Goal: Check status: Check status

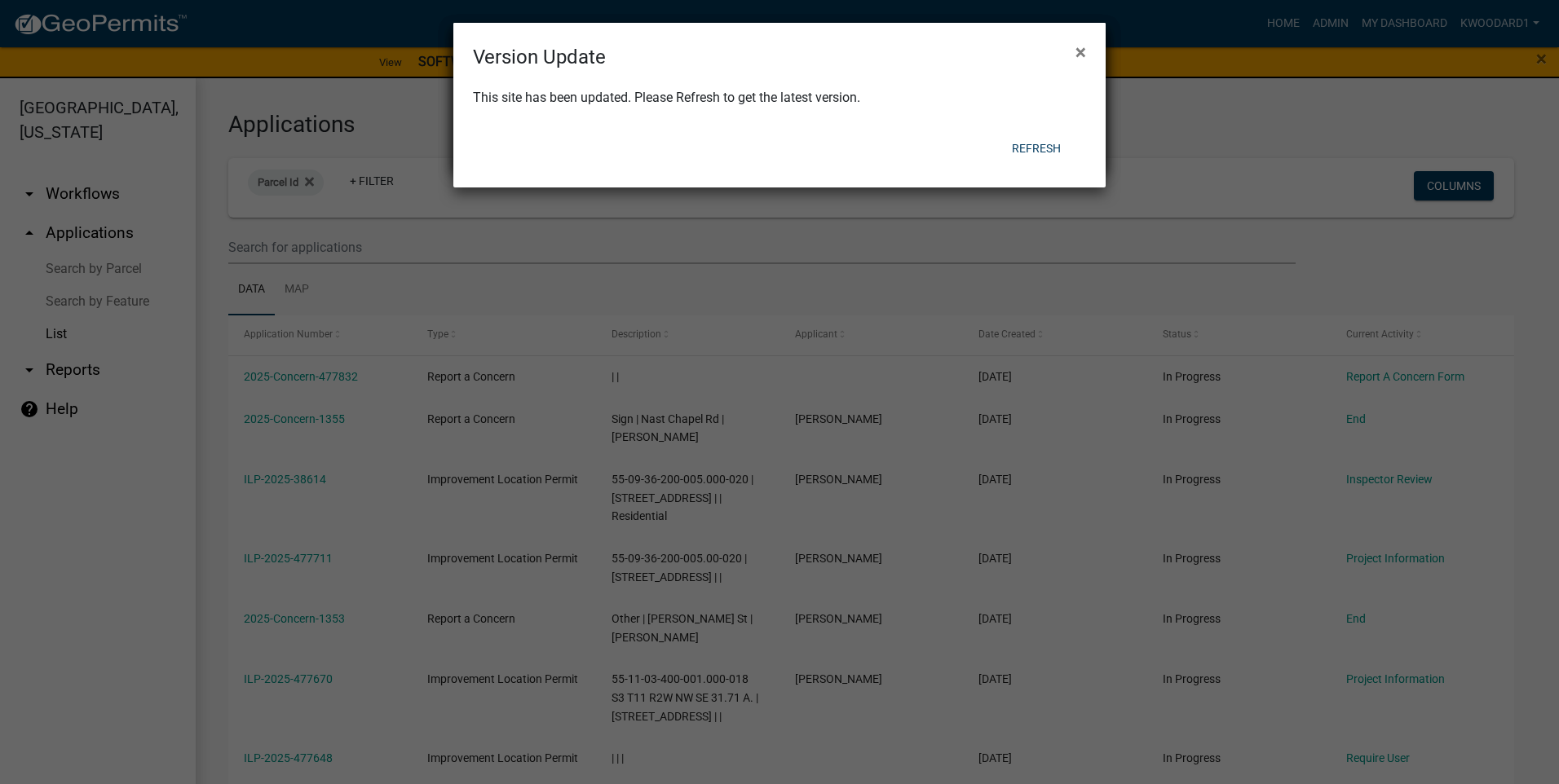
select select "3: 100"
click at [1046, 145] on button "Refresh" at bounding box center [1036, 148] width 75 height 29
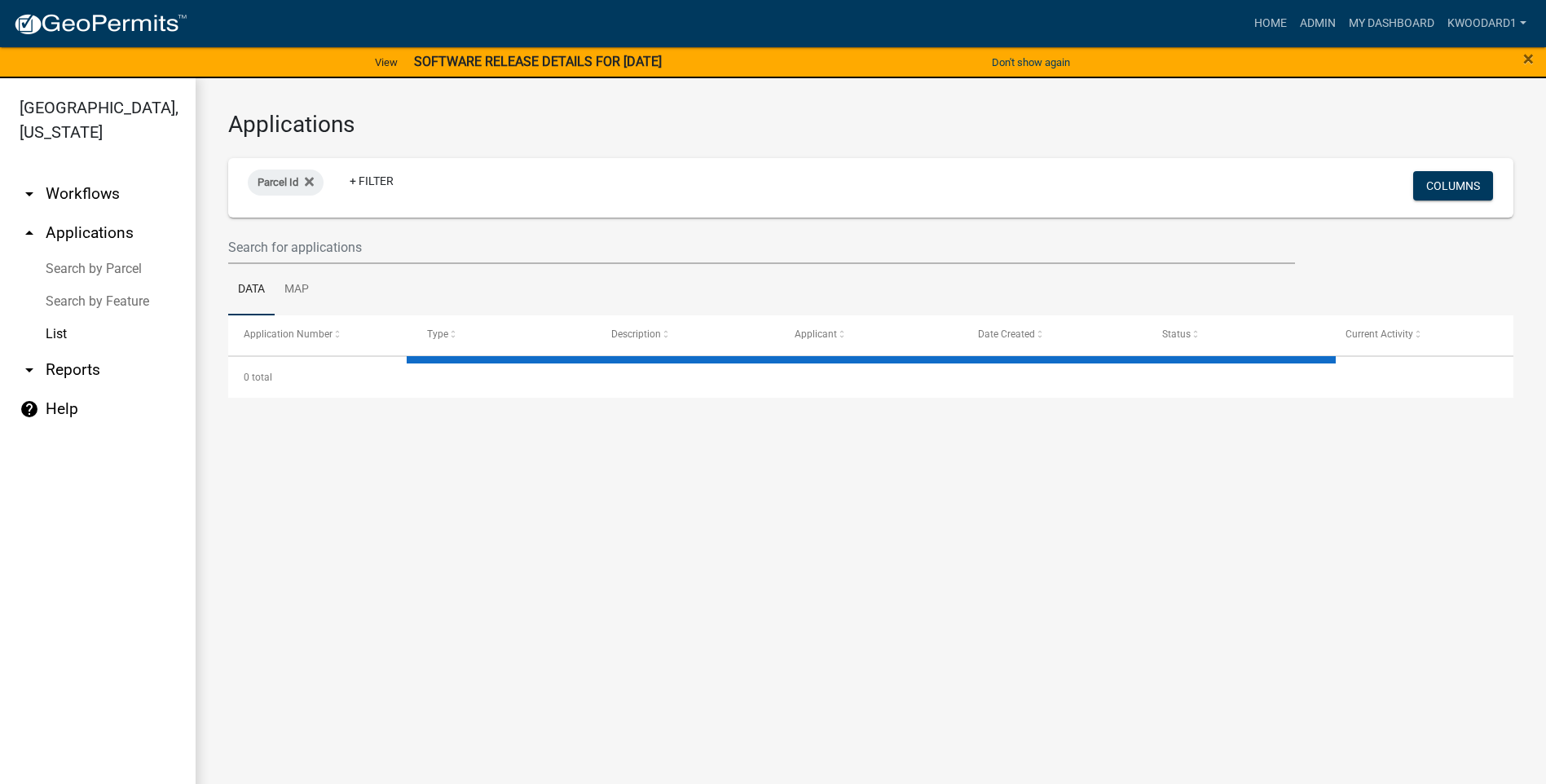
select select "3: 100"
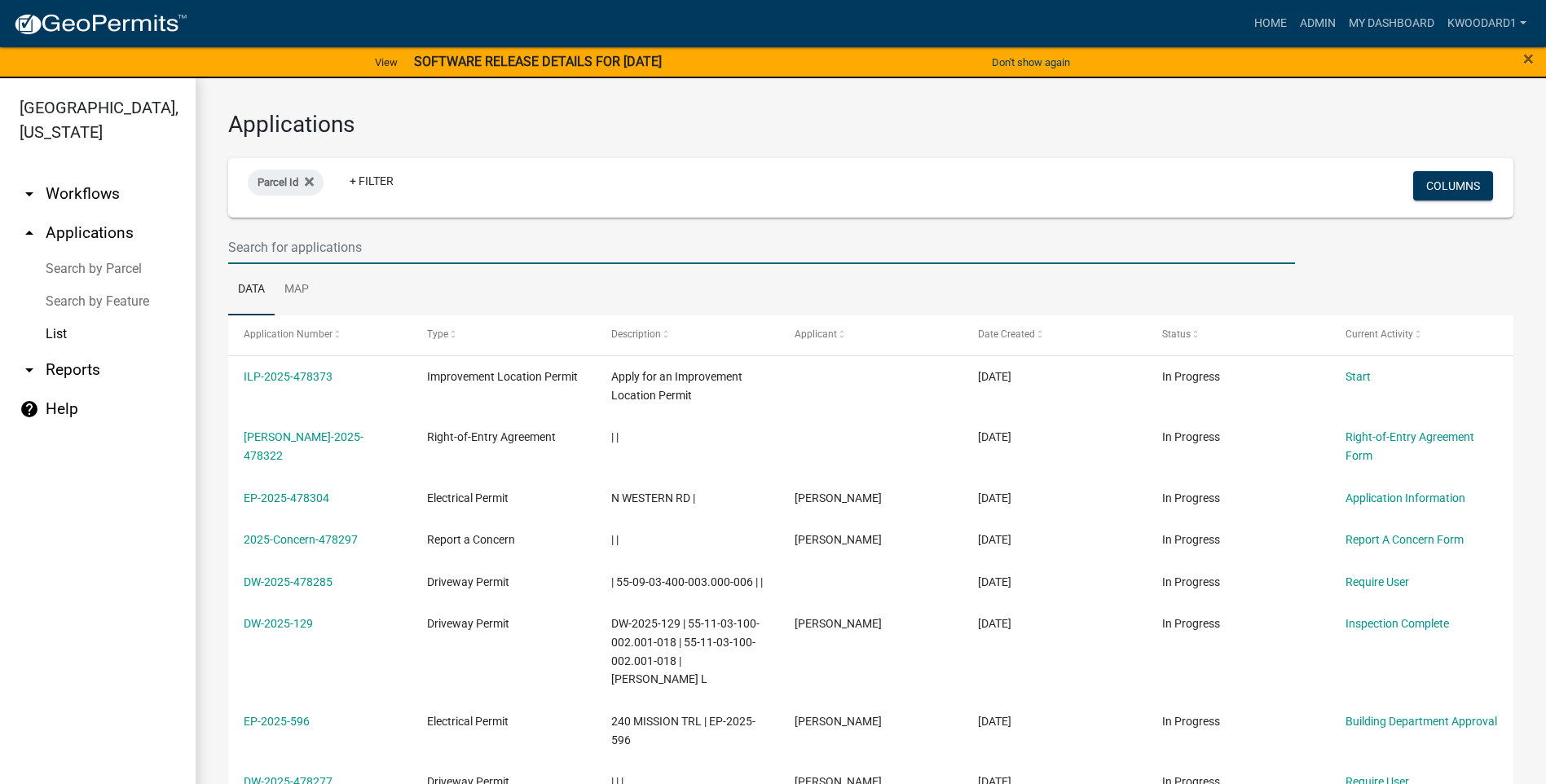
click at [272, 240] on input "text" at bounding box center [761, 247] width 1067 height 33
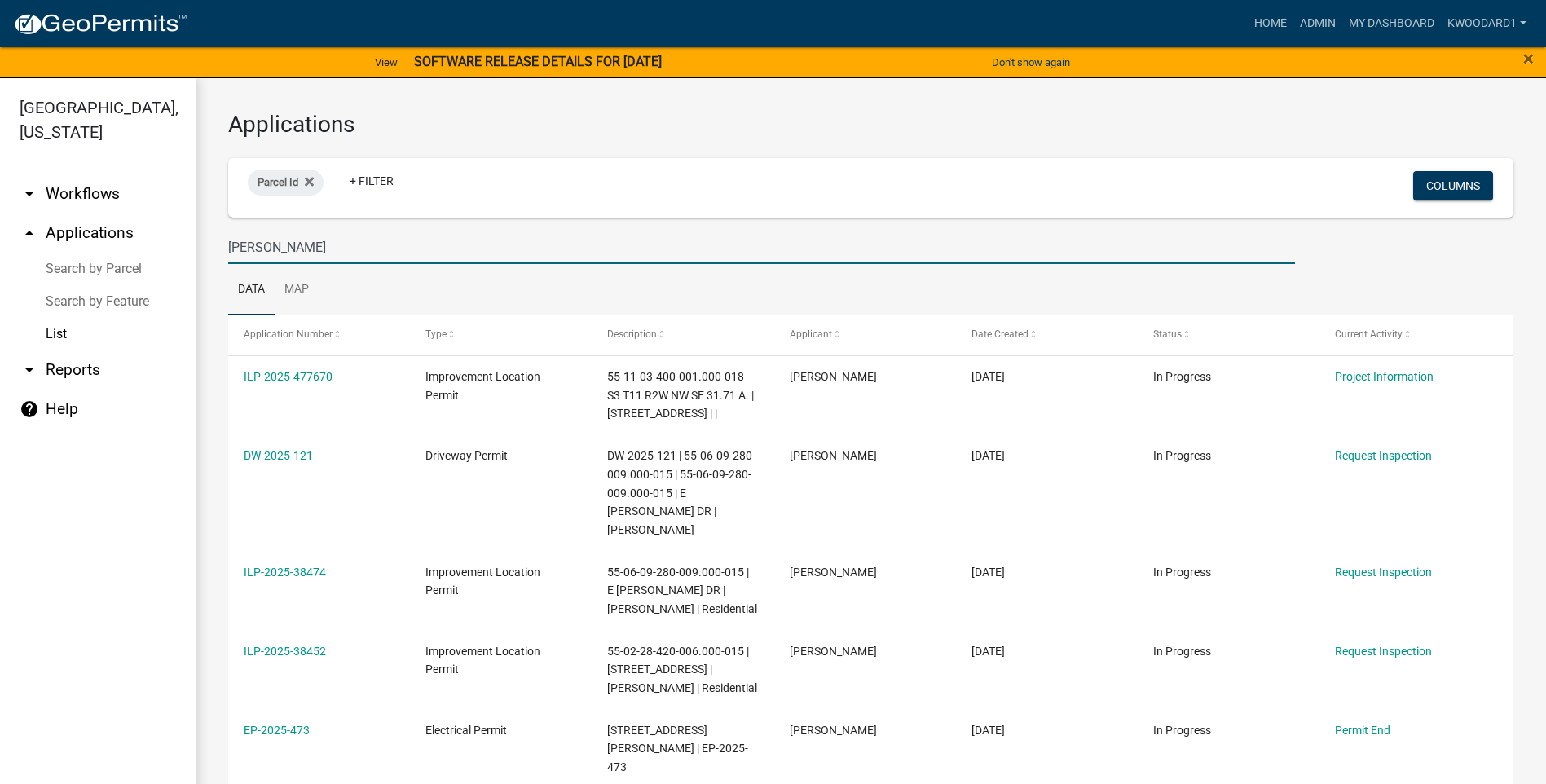
type input "[PERSON_NAME]"
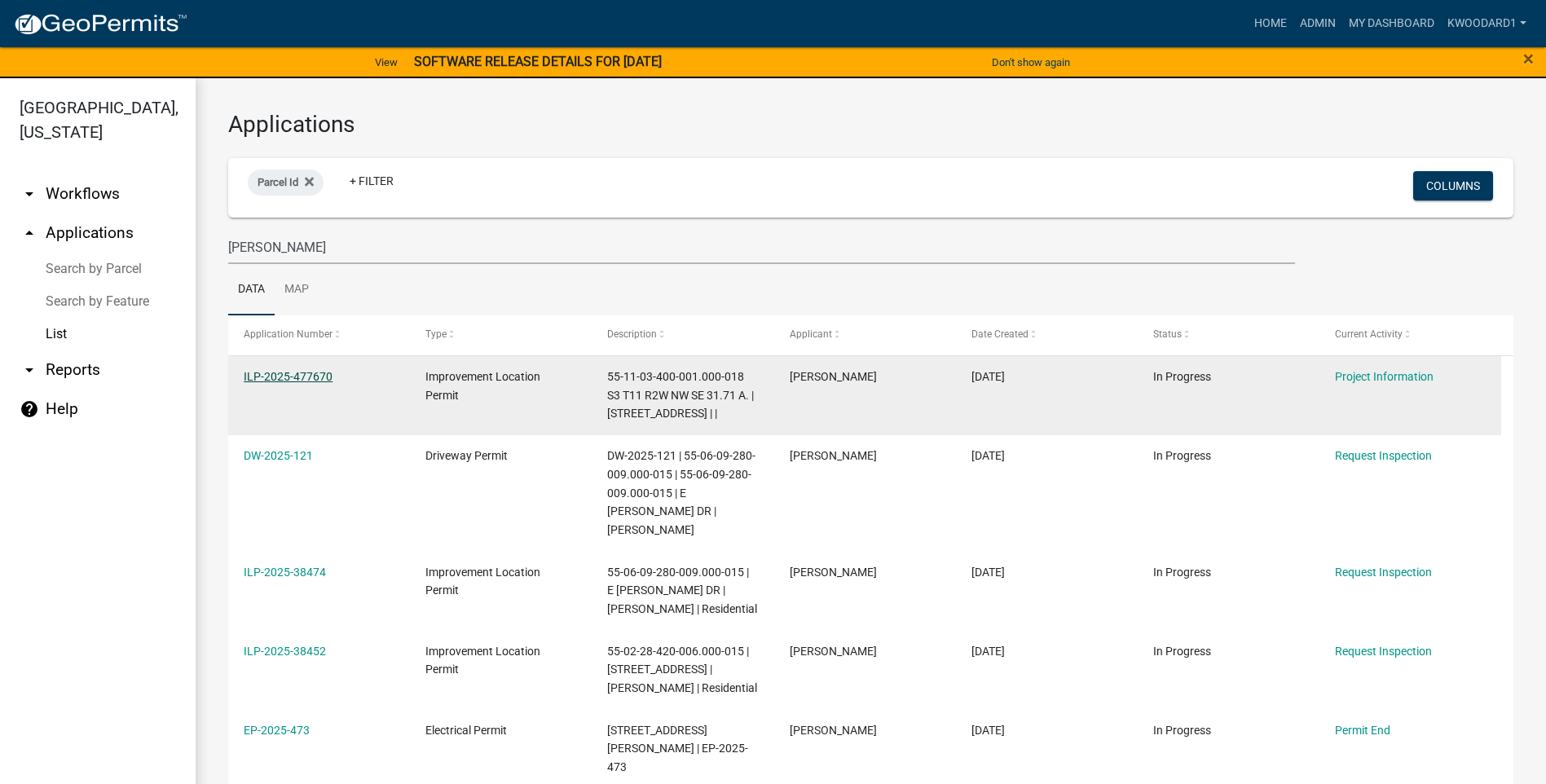
click at [297, 376] on link "ILP-2025-477670" at bounding box center [287, 376] width 89 height 13
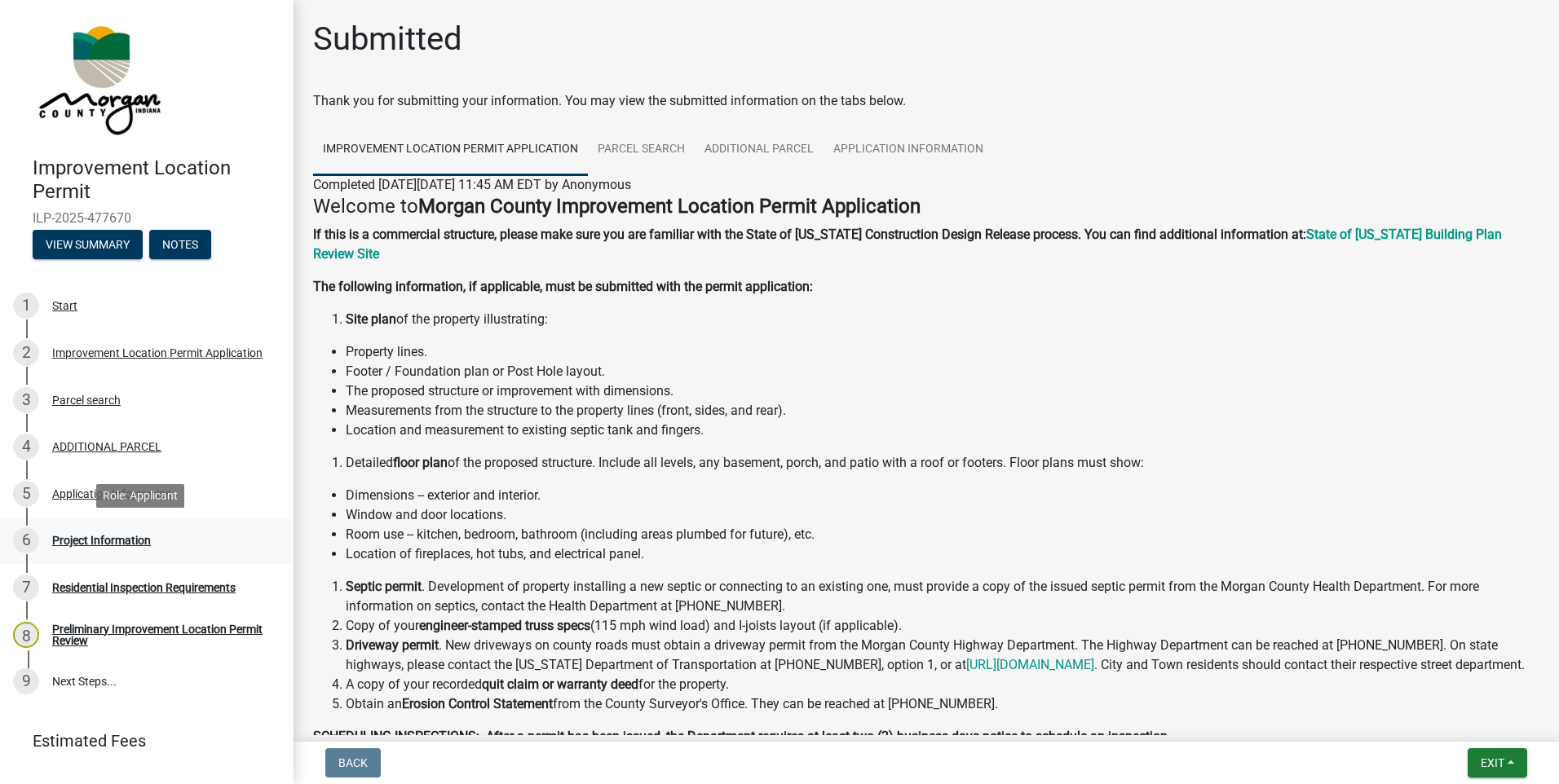
click at [103, 542] on div "Project Information" at bounding box center [101, 541] width 98 height 12
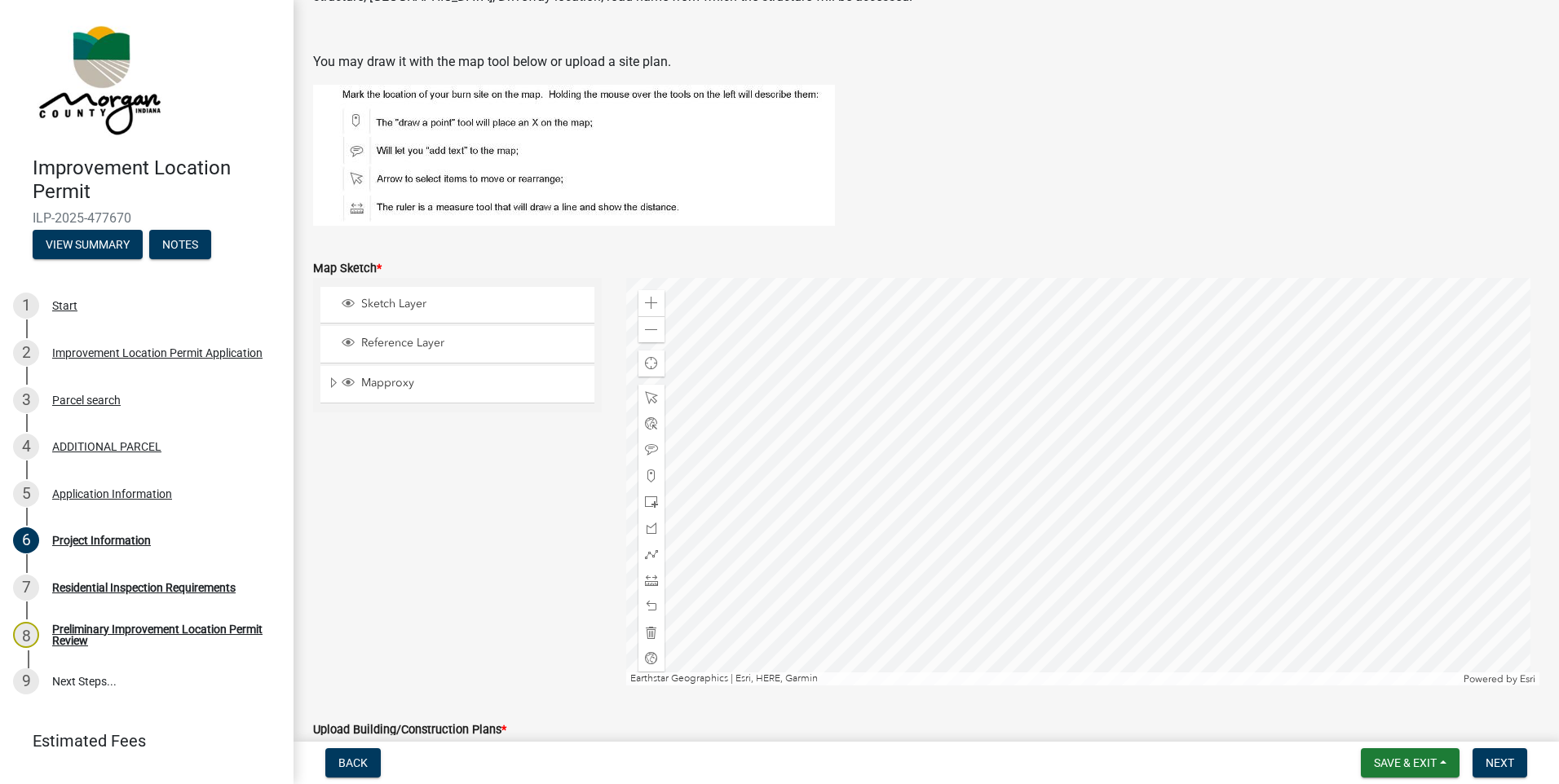
scroll to position [3829, 0]
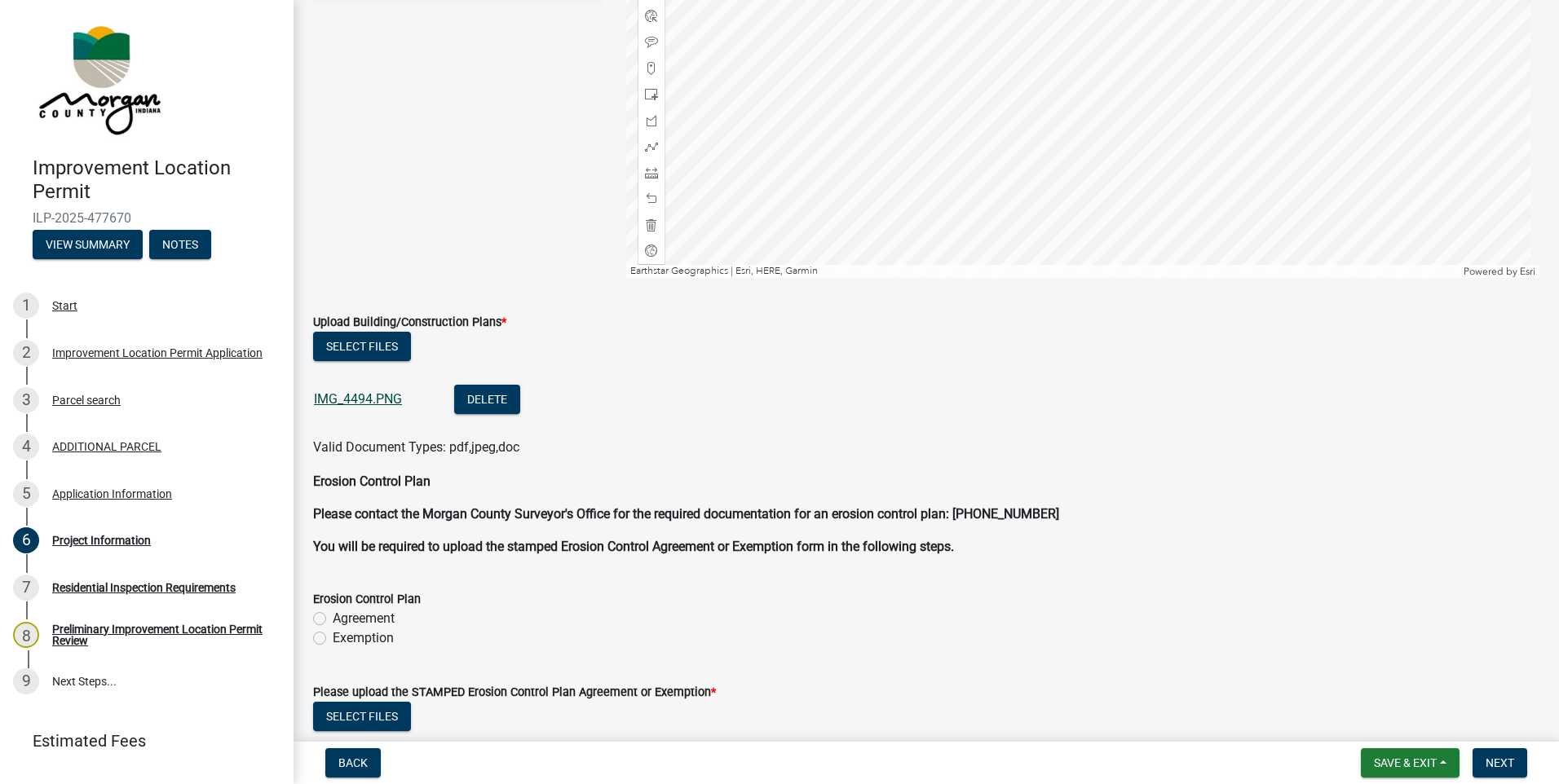
click at [367, 403] on link "IMG_4494.PNG" at bounding box center [358, 399] width 88 height 16
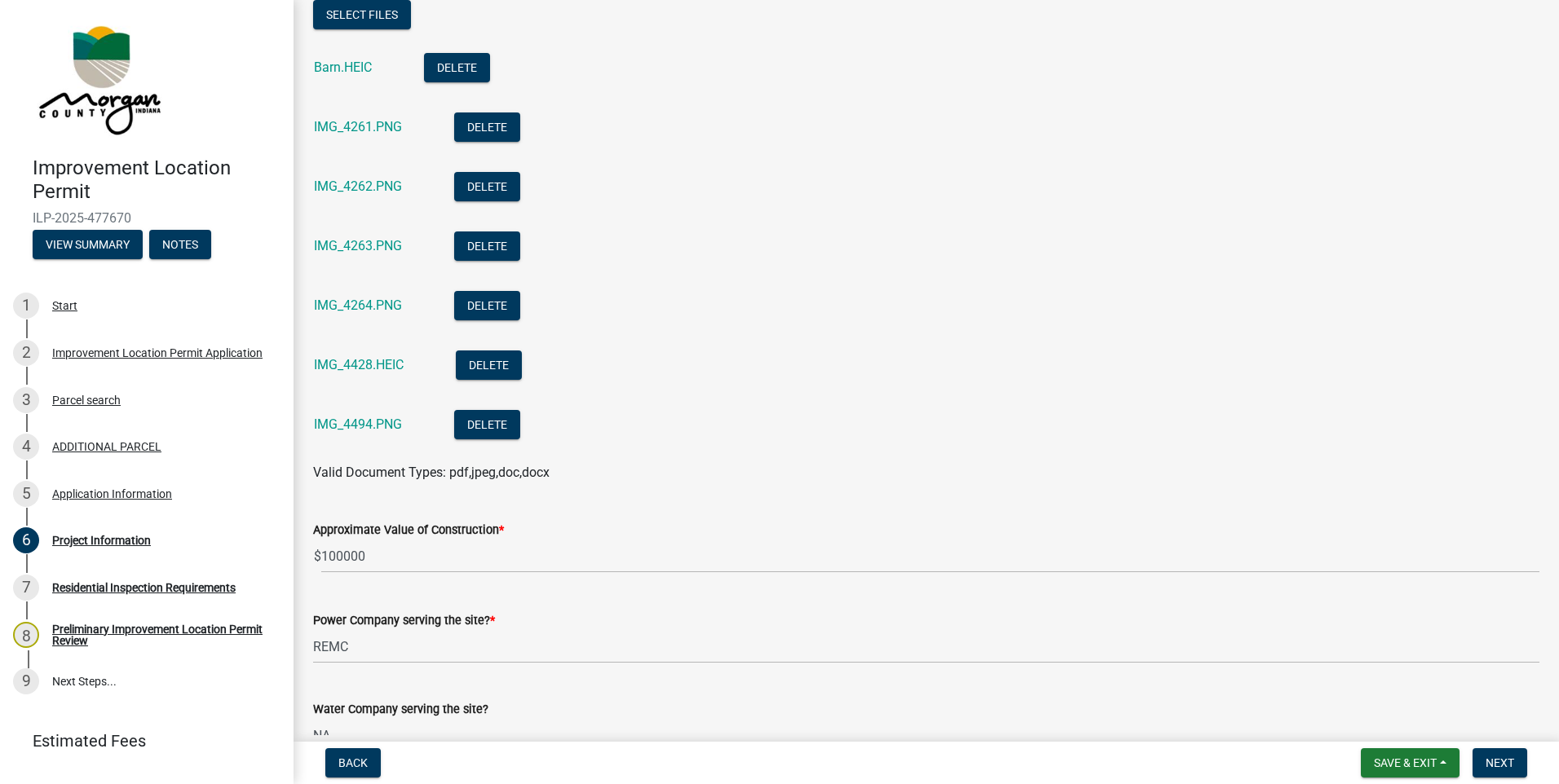
scroll to position [1793, 0]
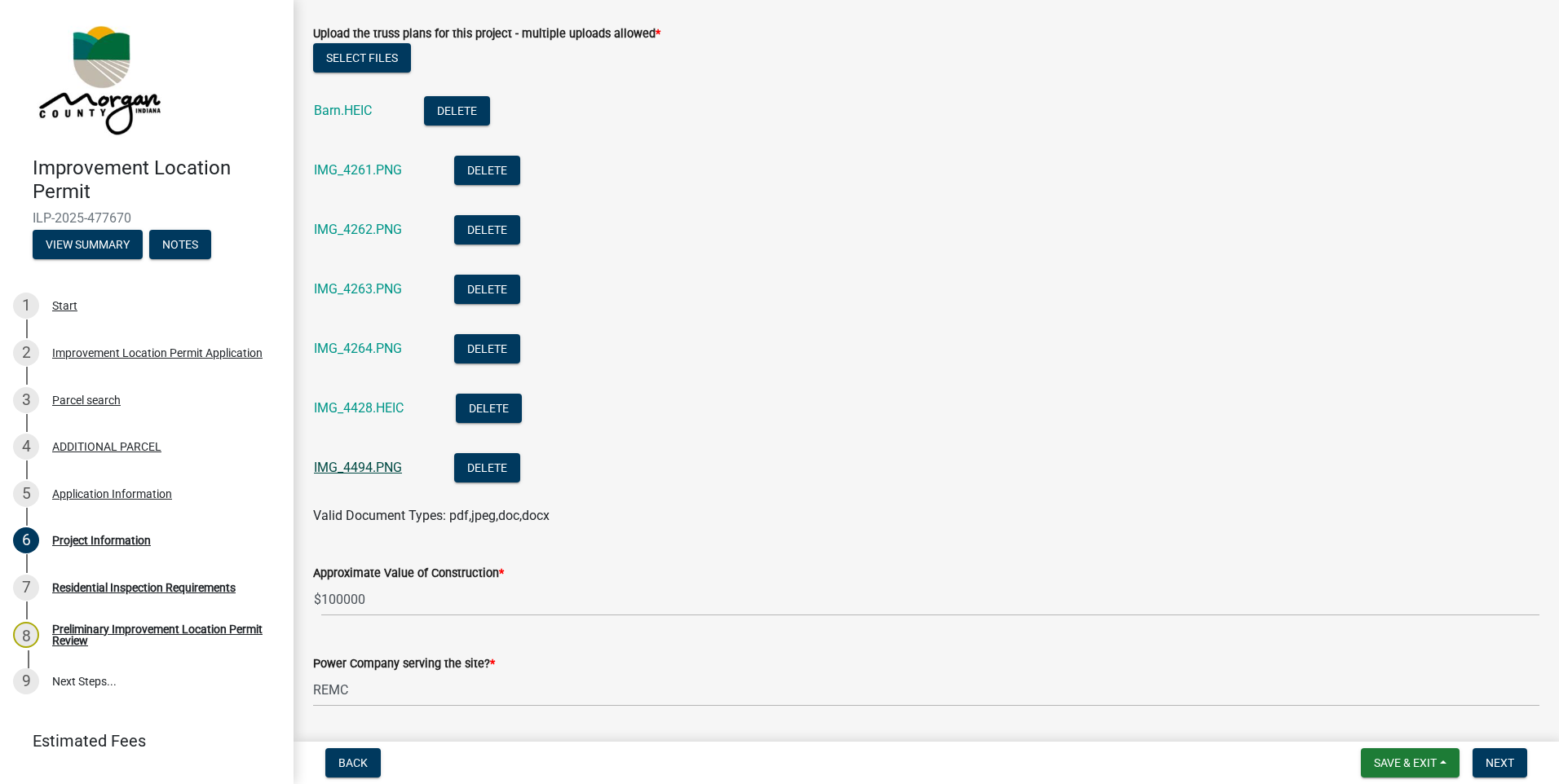
click at [379, 467] on link "IMG_4494.PNG" at bounding box center [358, 467] width 88 height 16
click at [361, 410] on link "IMG_4428.HEIC" at bounding box center [359, 408] width 90 height 16
click at [331, 109] on link "Barn.HEIC" at bounding box center [342, 110] width 57 height 16
click at [364, 171] on link "IMG_4261.PNG" at bounding box center [358, 169] width 88 height 16
click at [380, 236] on link "IMG_4262.PNG" at bounding box center [358, 230] width 88 height 16
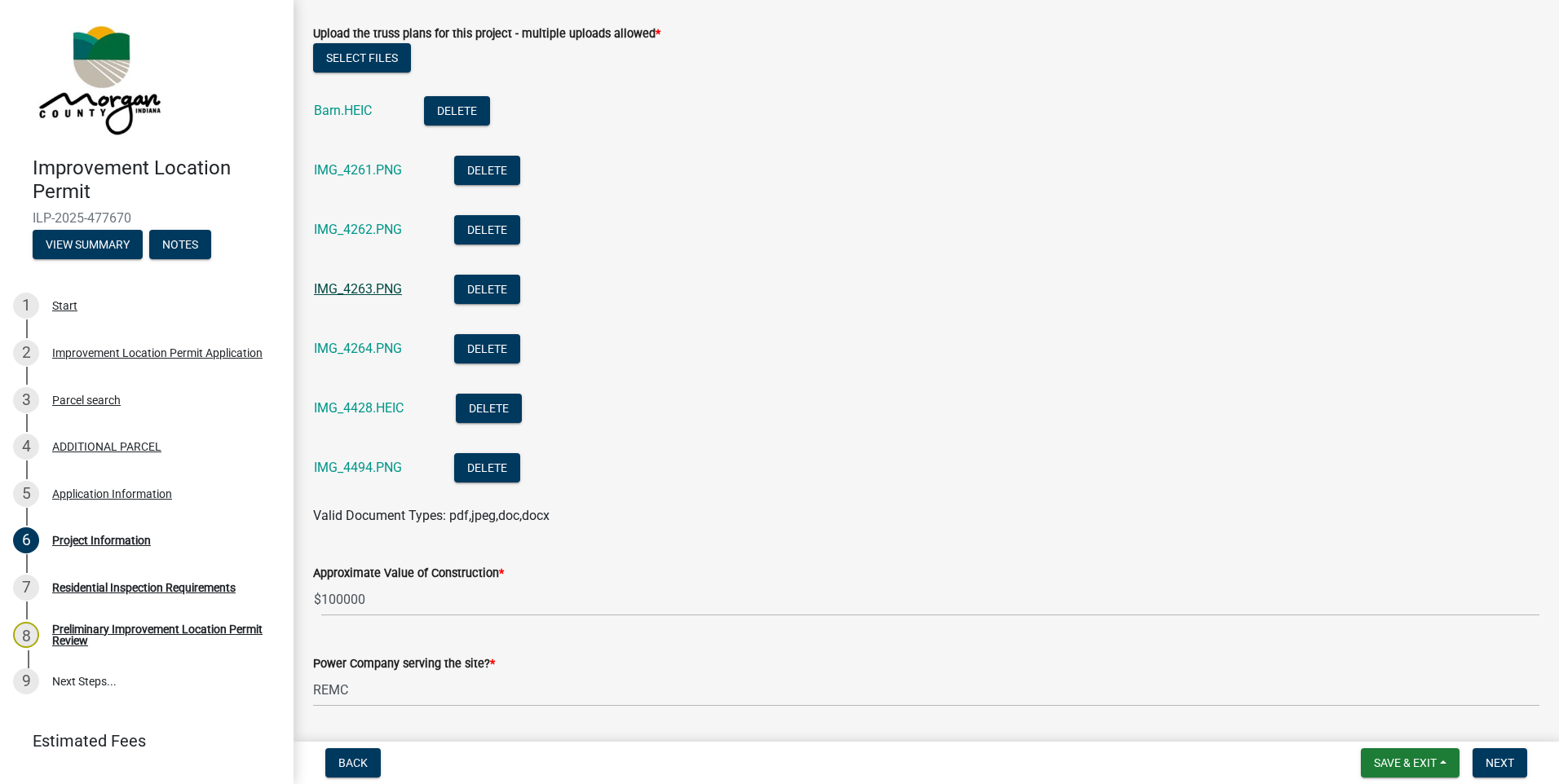
click at [378, 291] on link "IMG_4263.PNG" at bounding box center [358, 289] width 88 height 16
click at [372, 352] on link "IMG_4264.PNG" at bounding box center [358, 349] width 88 height 16
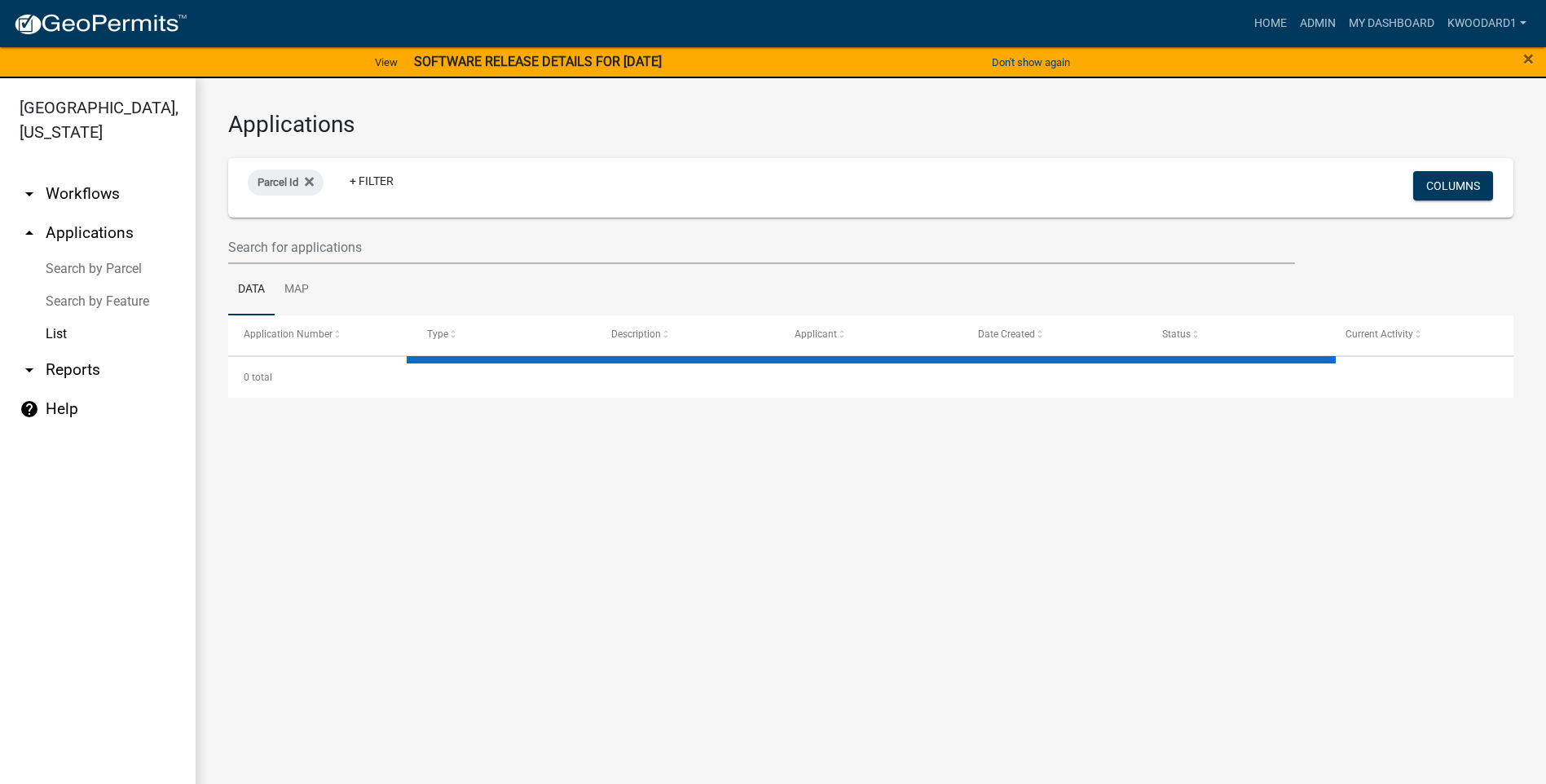
select select "3: 100"
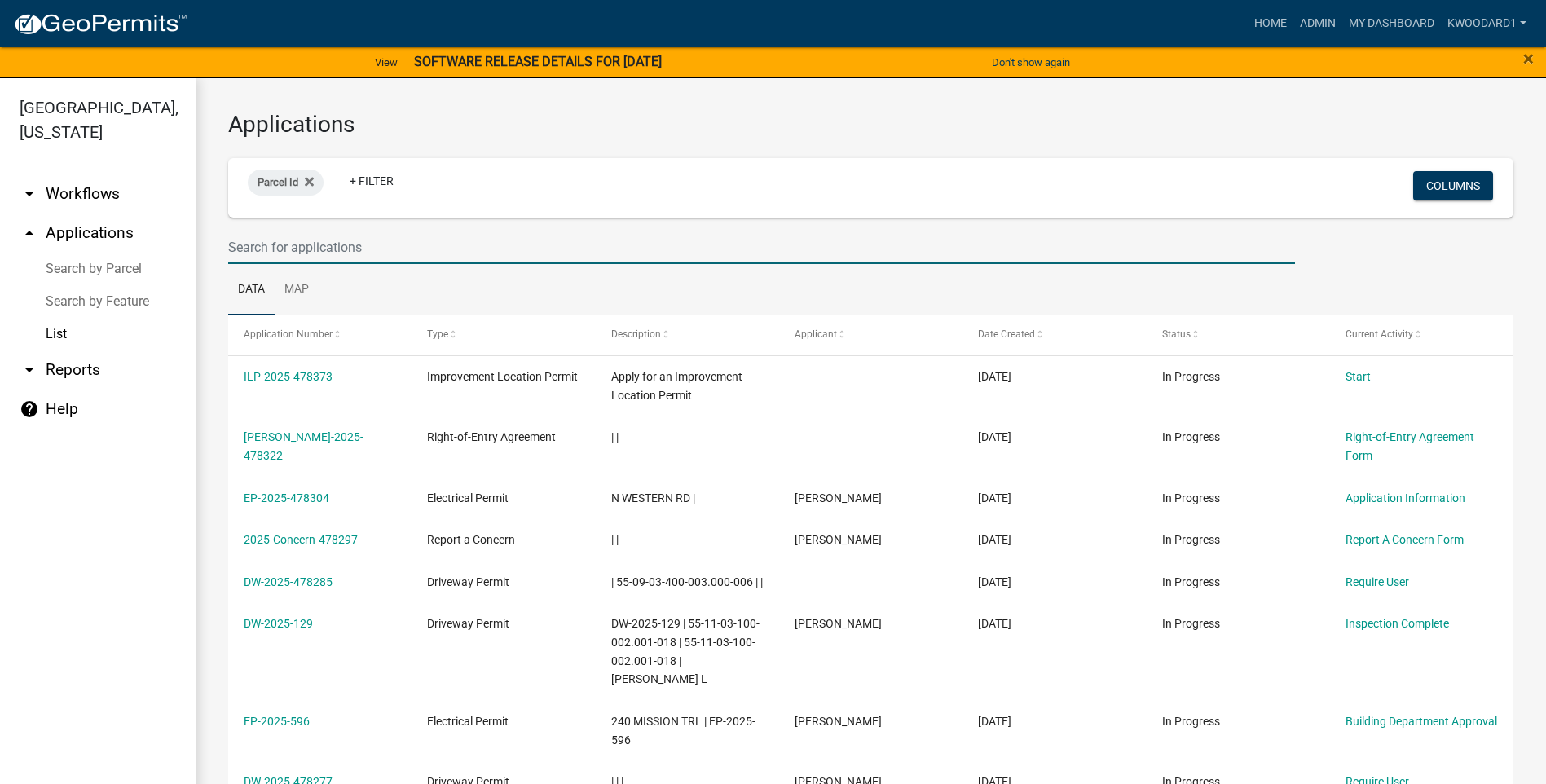
click at [284, 251] on input "text" at bounding box center [761, 247] width 1067 height 33
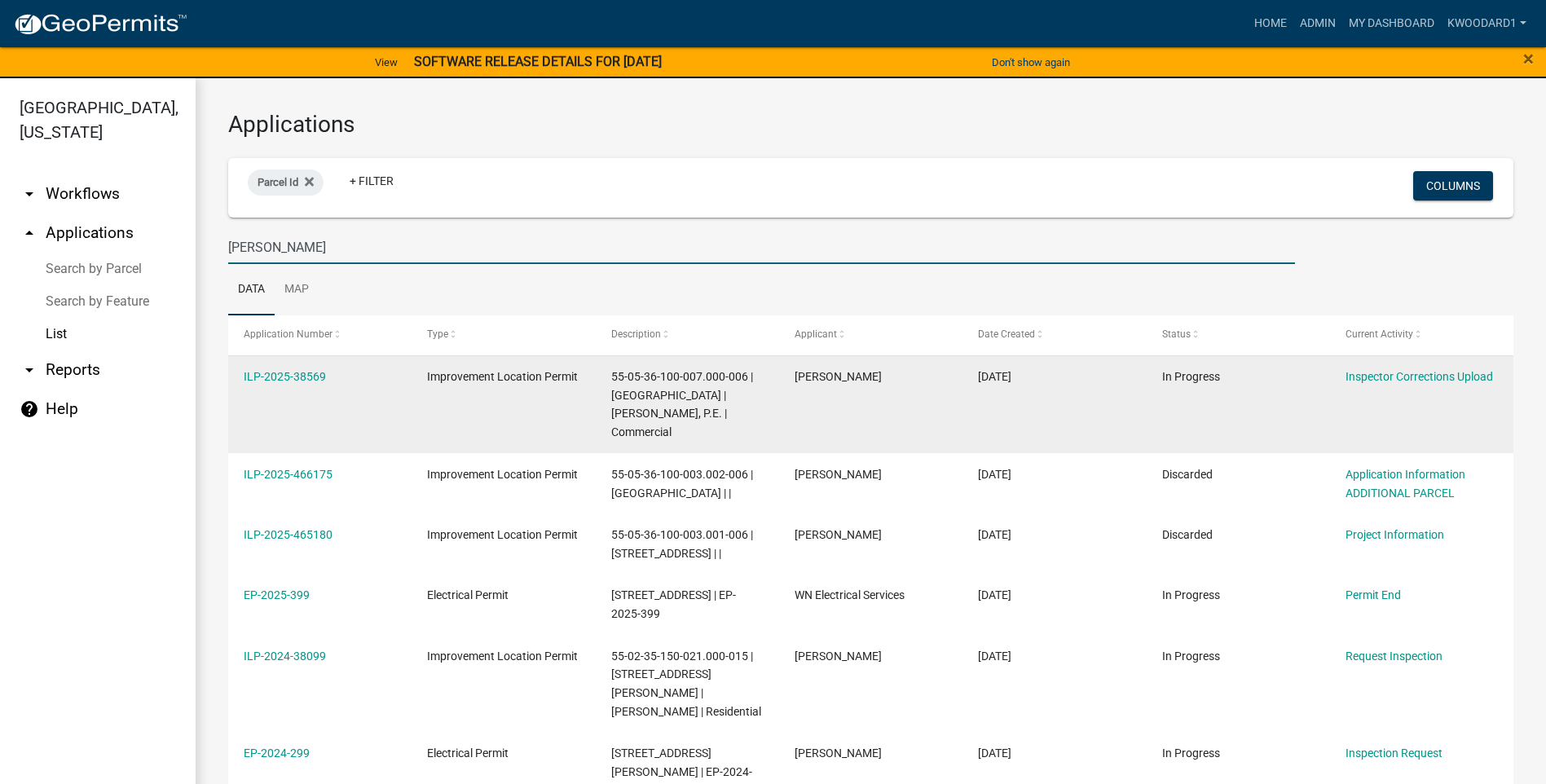
type input "[PERSON_NAME]"
click at [249, 366] on datatable-body-cell "ILP-2025-38569" at bounding box center [320, 405] width 183 height 97
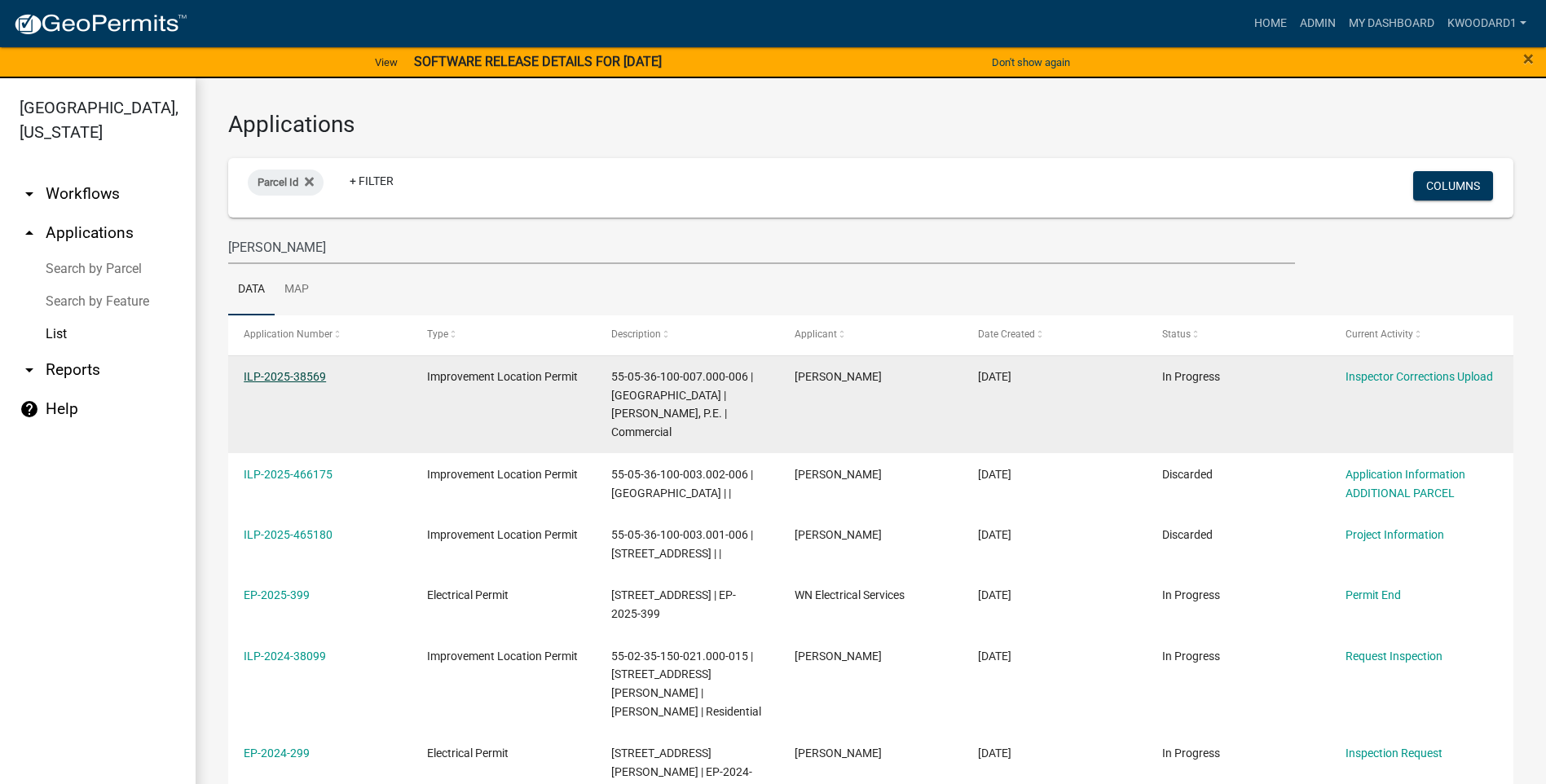
click at [252, 370] on link "ILP-2025-38569" at bounding box center [284, 376] width 83 height 13
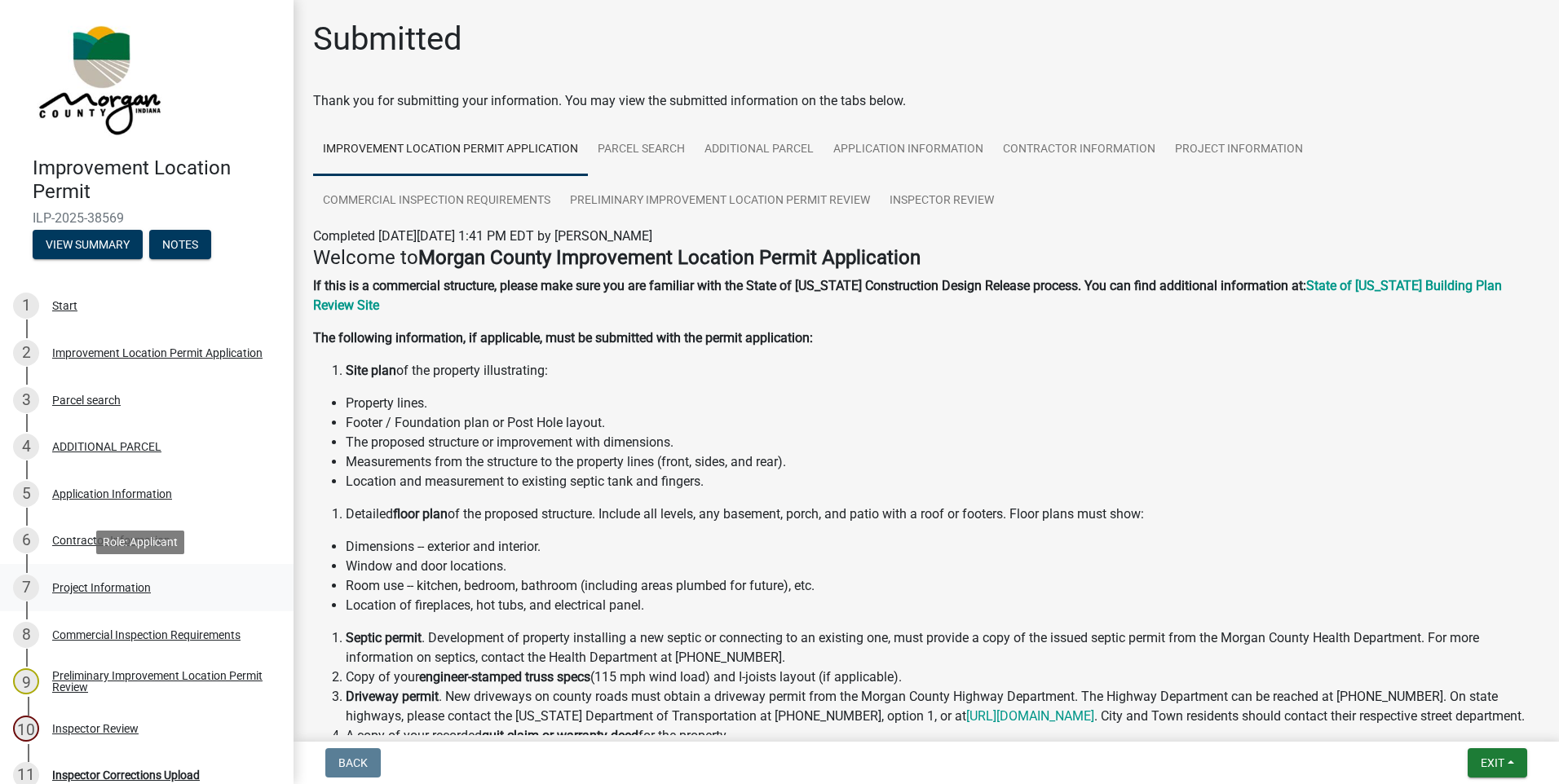
click at [107, 587] on div "Project Information" at bounding box center [101, 587] width 98 height 12
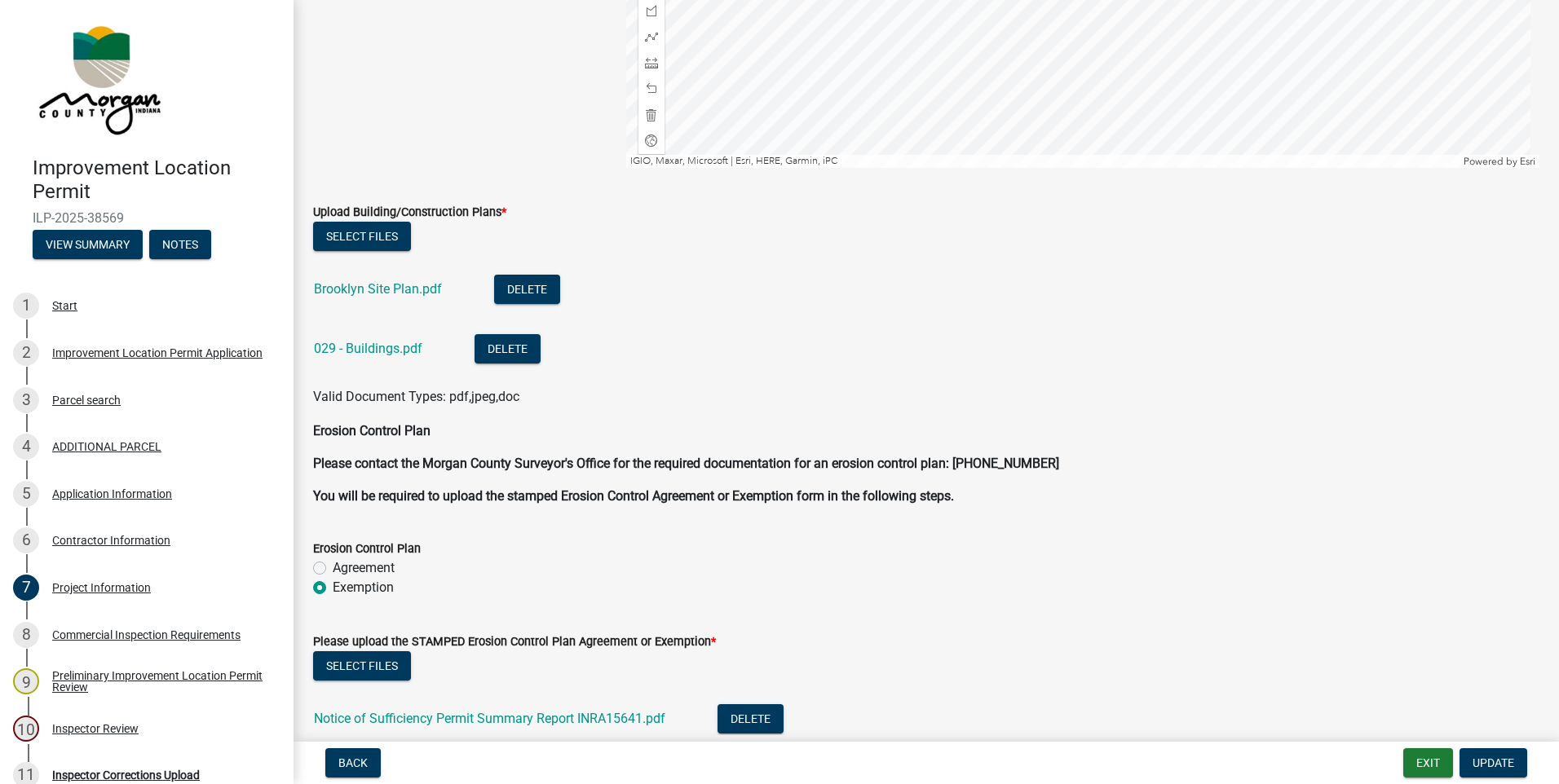
scroll to position [4074, 0]
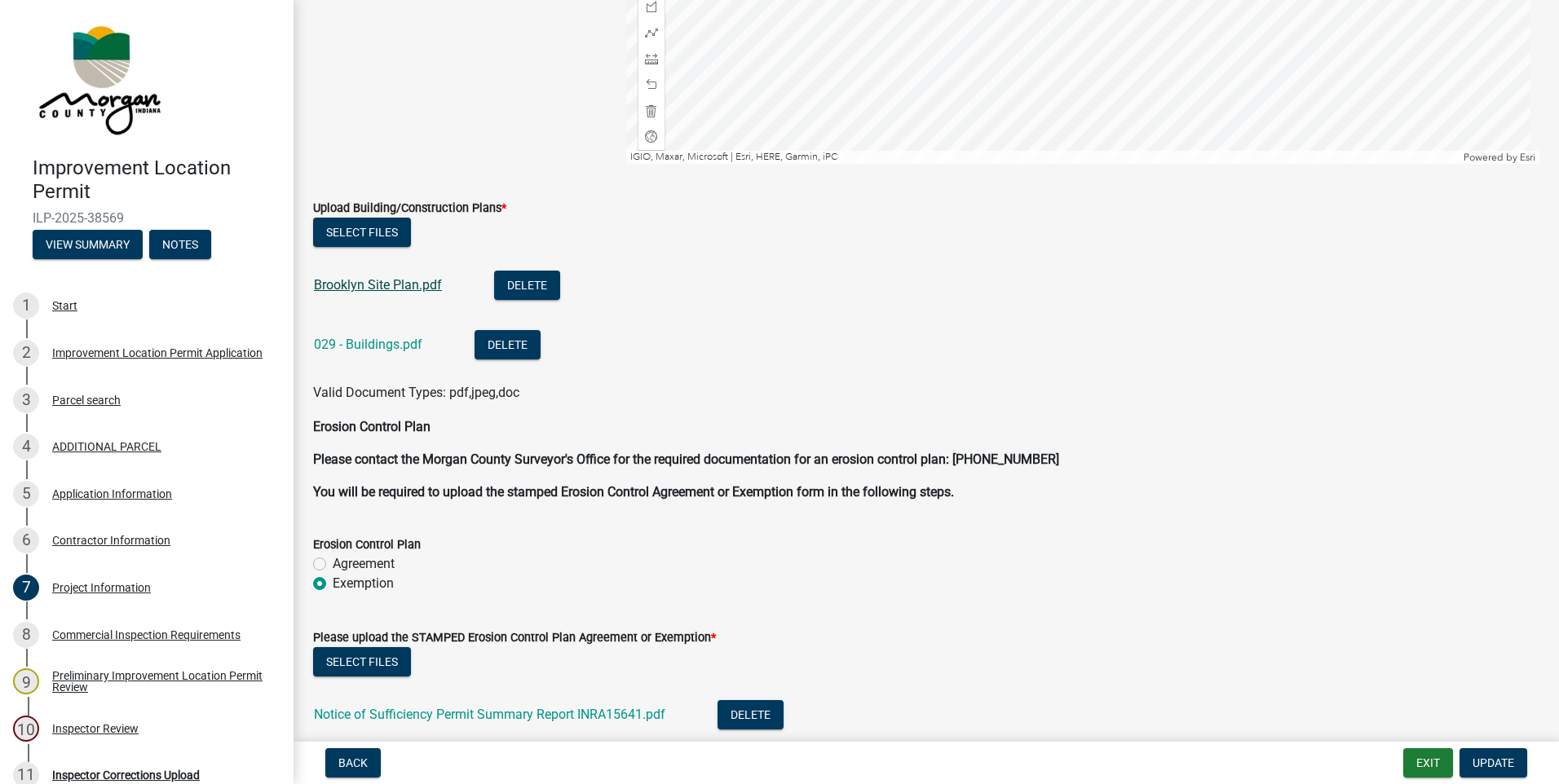
click at [402, 289] on link "Brooklyn Site Plan.pdf" at bounding box center [377, 284] width 128 height 16
click at [360, 342] on link "029 - Buildings.pdf" at bounding box center [367, 345] width 108 height 16
click at [465, 716] on link "Notice of Sufficiency Permit Summary Report INRA15641.pdf" at bounding box center [489, 714] width 352 height 16
click at [86, 541] on div "Contractor Information" at bounding box center [111, 541] width 118 height 12
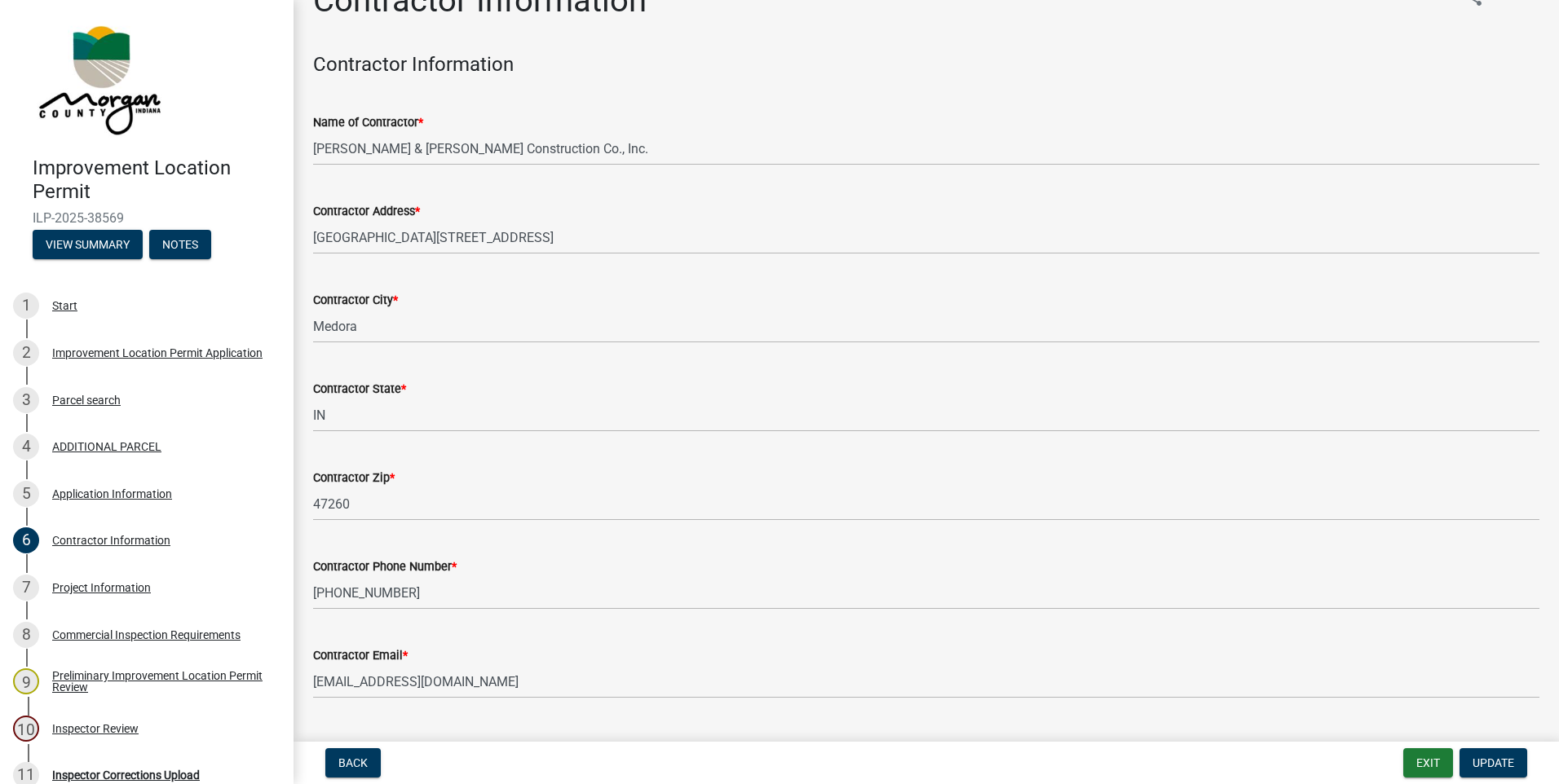
scroll to position [0, 0]
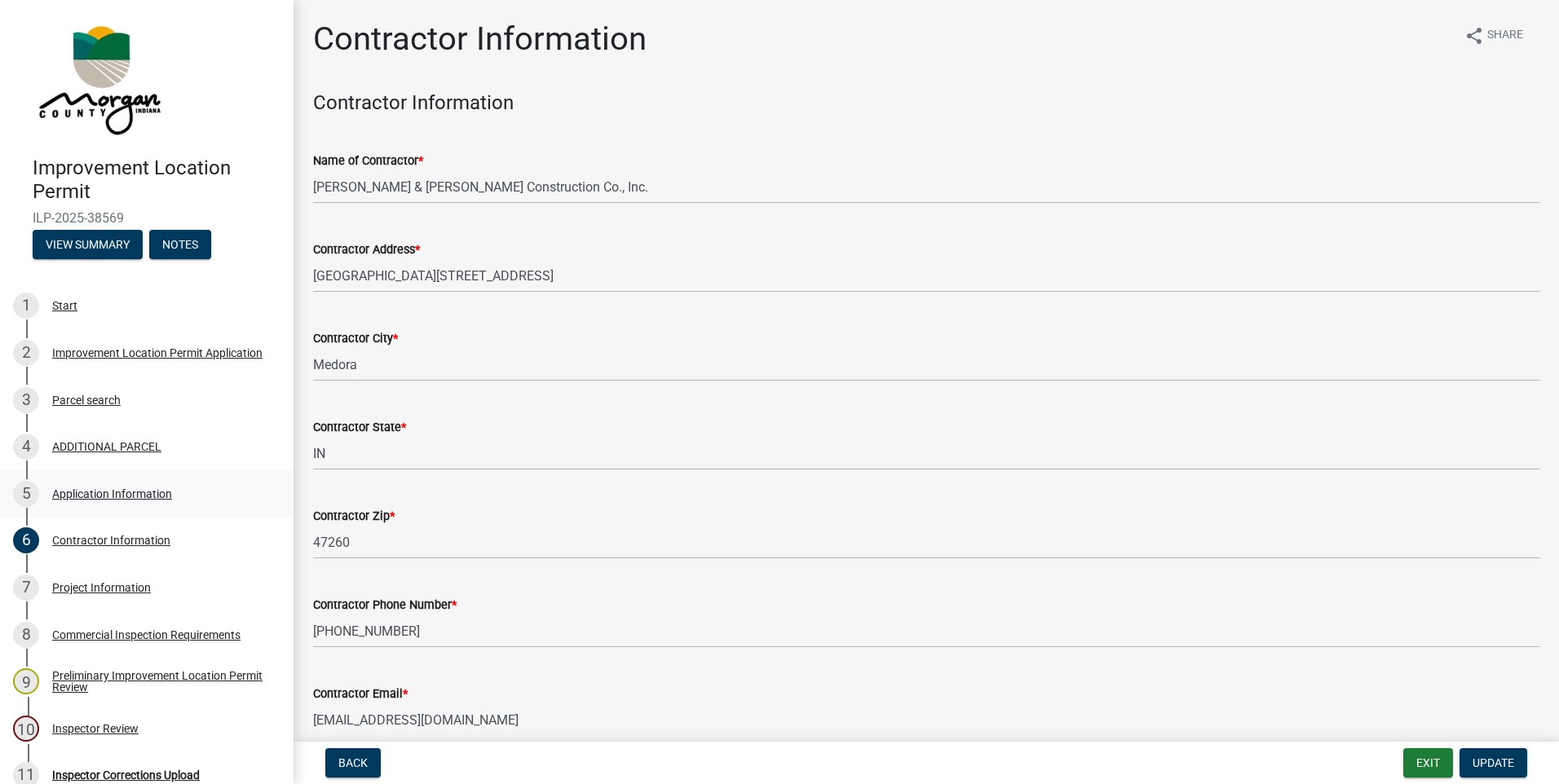
click at [106, 493] on div "Application Information" at bounding box center [112, 494] width 120 height 12
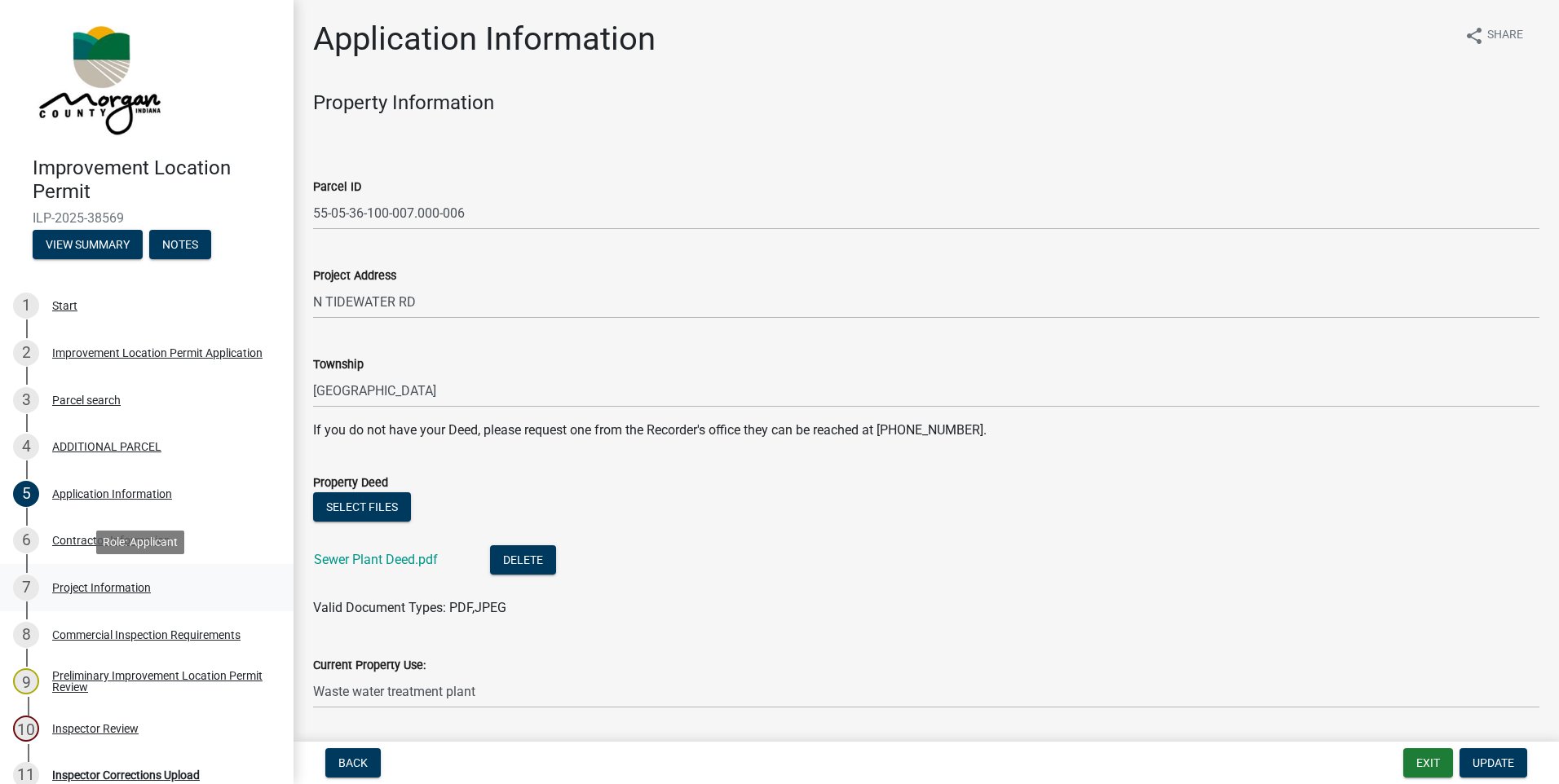
click at [99, 590] on div "Project Information" at bounding box center [101, 587] width 98 height 12
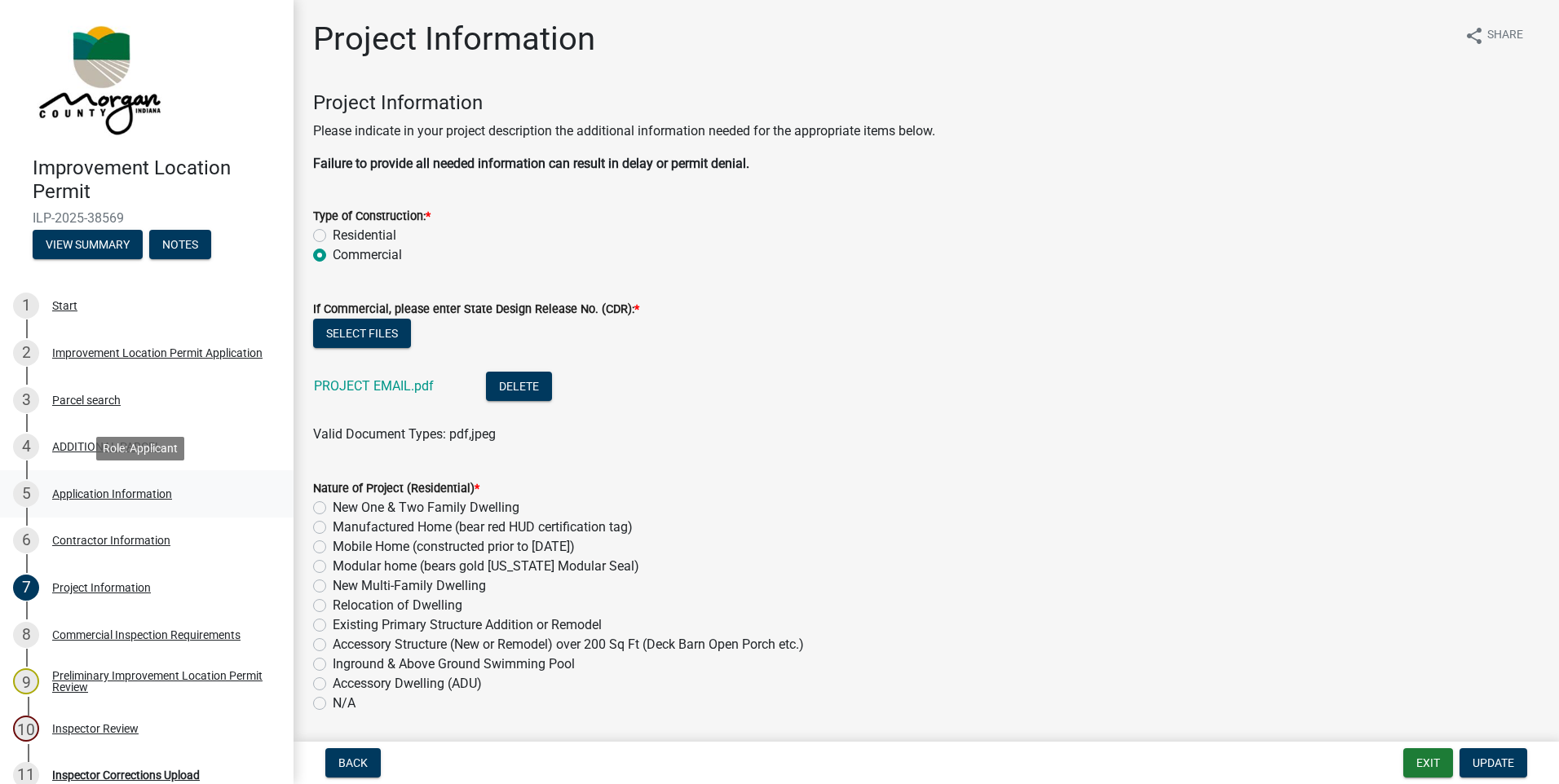
click at [65, 492] on div "Application Information" at bounding box center [112, 494] width 120 height 12
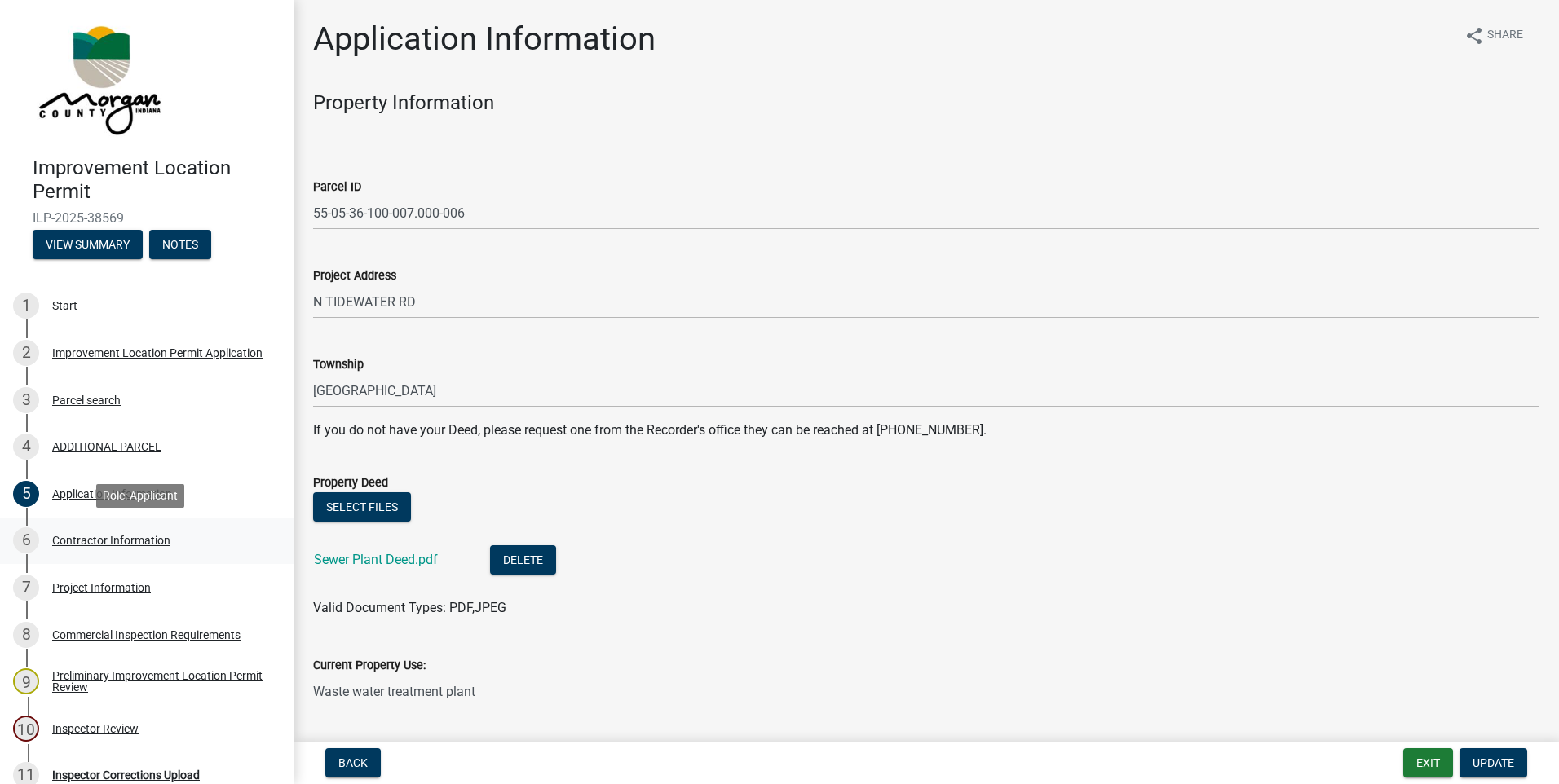
click at [87, 539] on div "Contractor Information" at bounding box center [111, 541] width 118 height 12
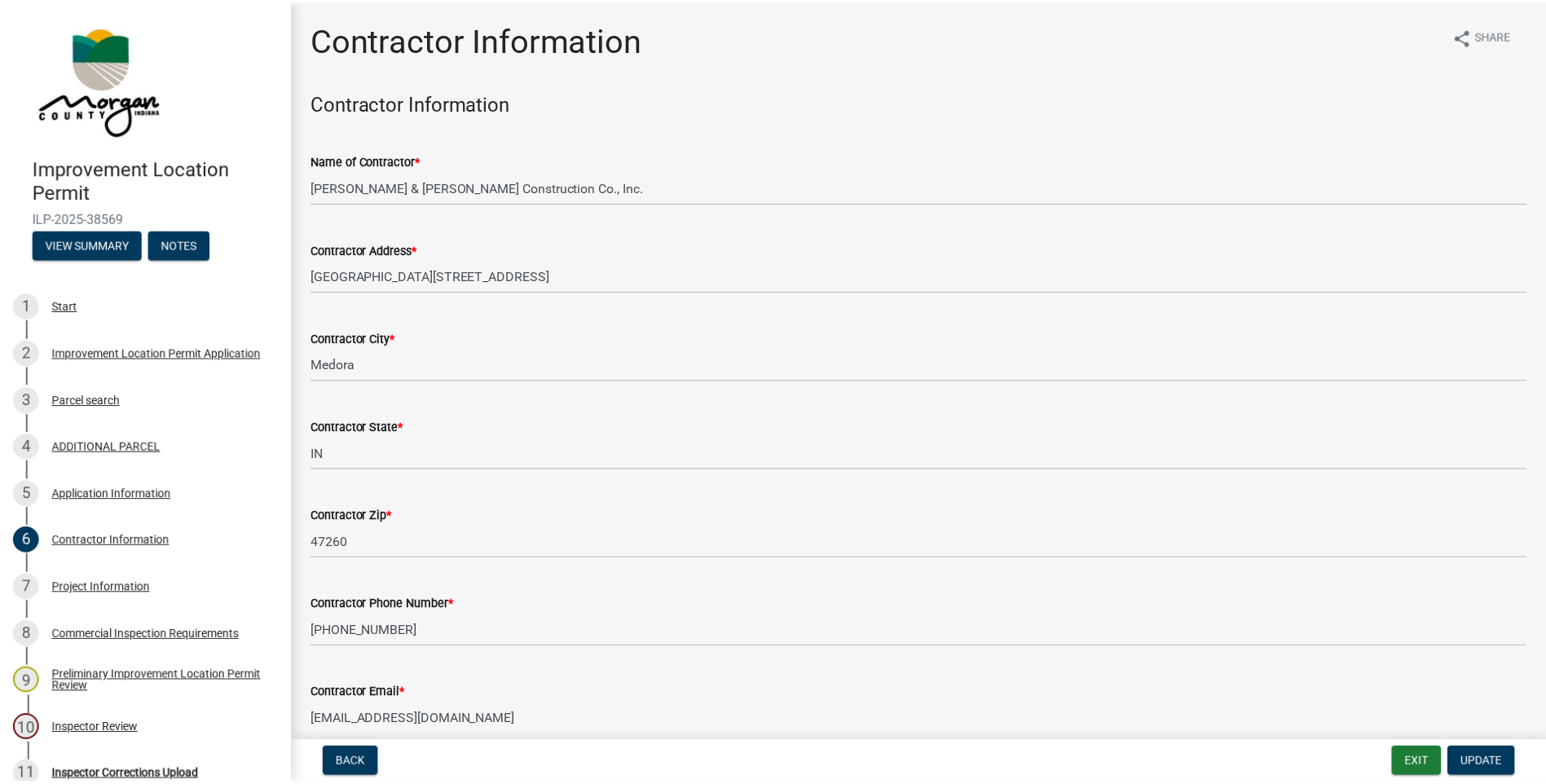
scroll to position [78, 0]
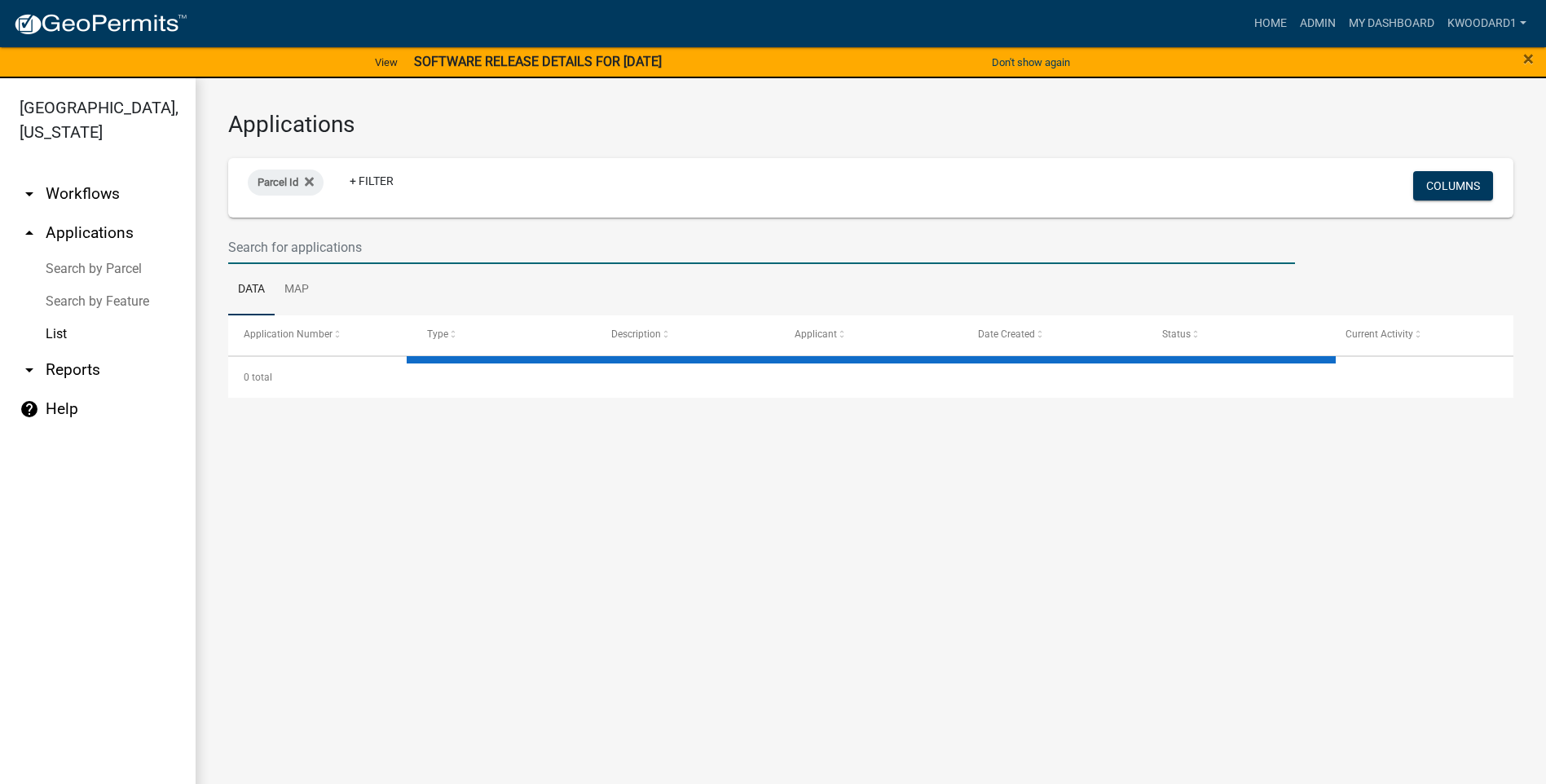
click at [287, 247] on input "text" at bounding box center [761, 247] width 1067 height 33
select select "3: 100"
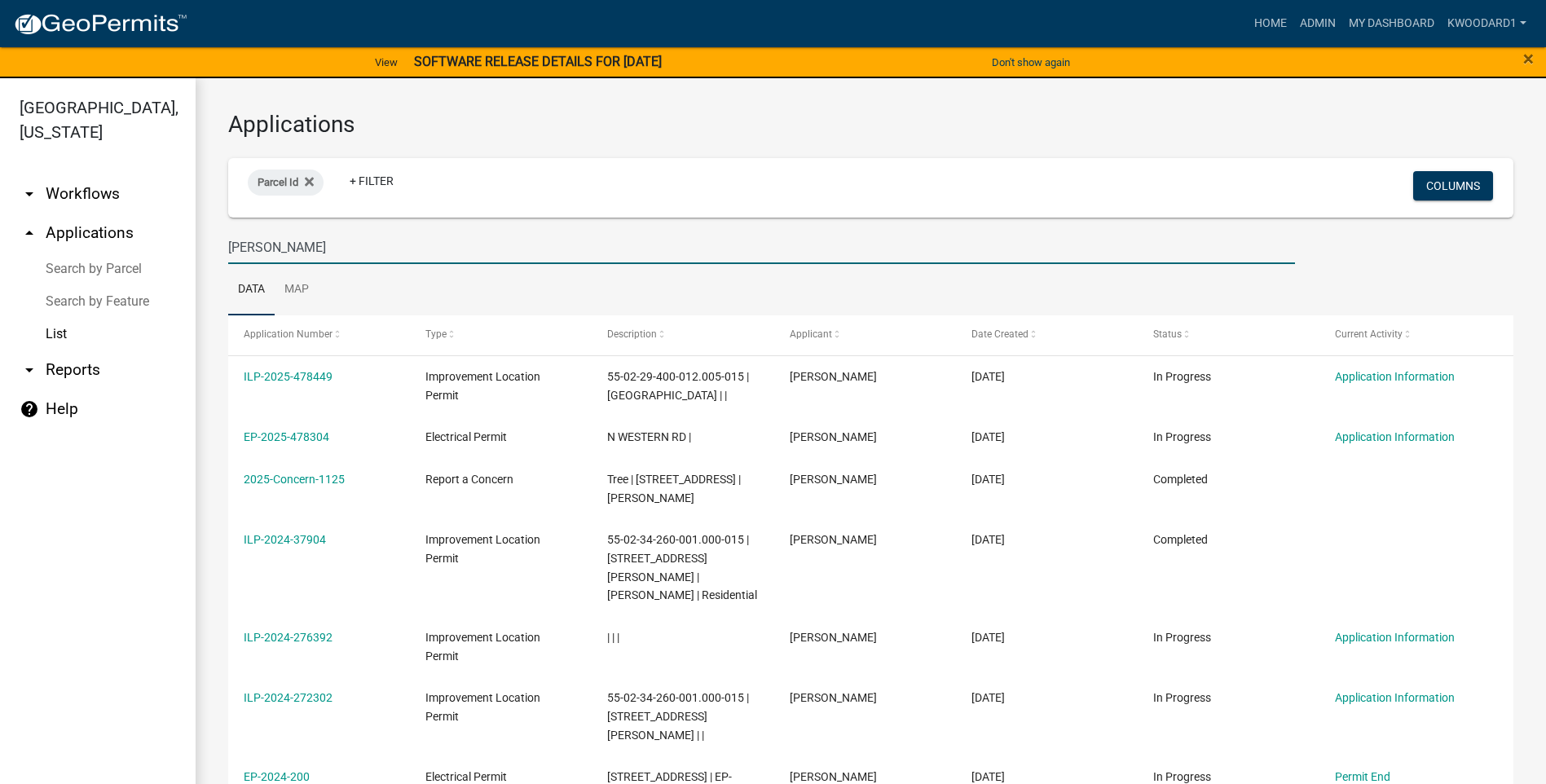
drag, startPoint x: 272, startPoint y: 250, endPoint x: 212, endPoint y: 249, distance: 60.0
click at [212, 249] on div "Applications Parcel Id + Filter Columns [PERSON_NAME] Data Map Application Numb…" at bounding box center [871, 536] width 1350 height 915
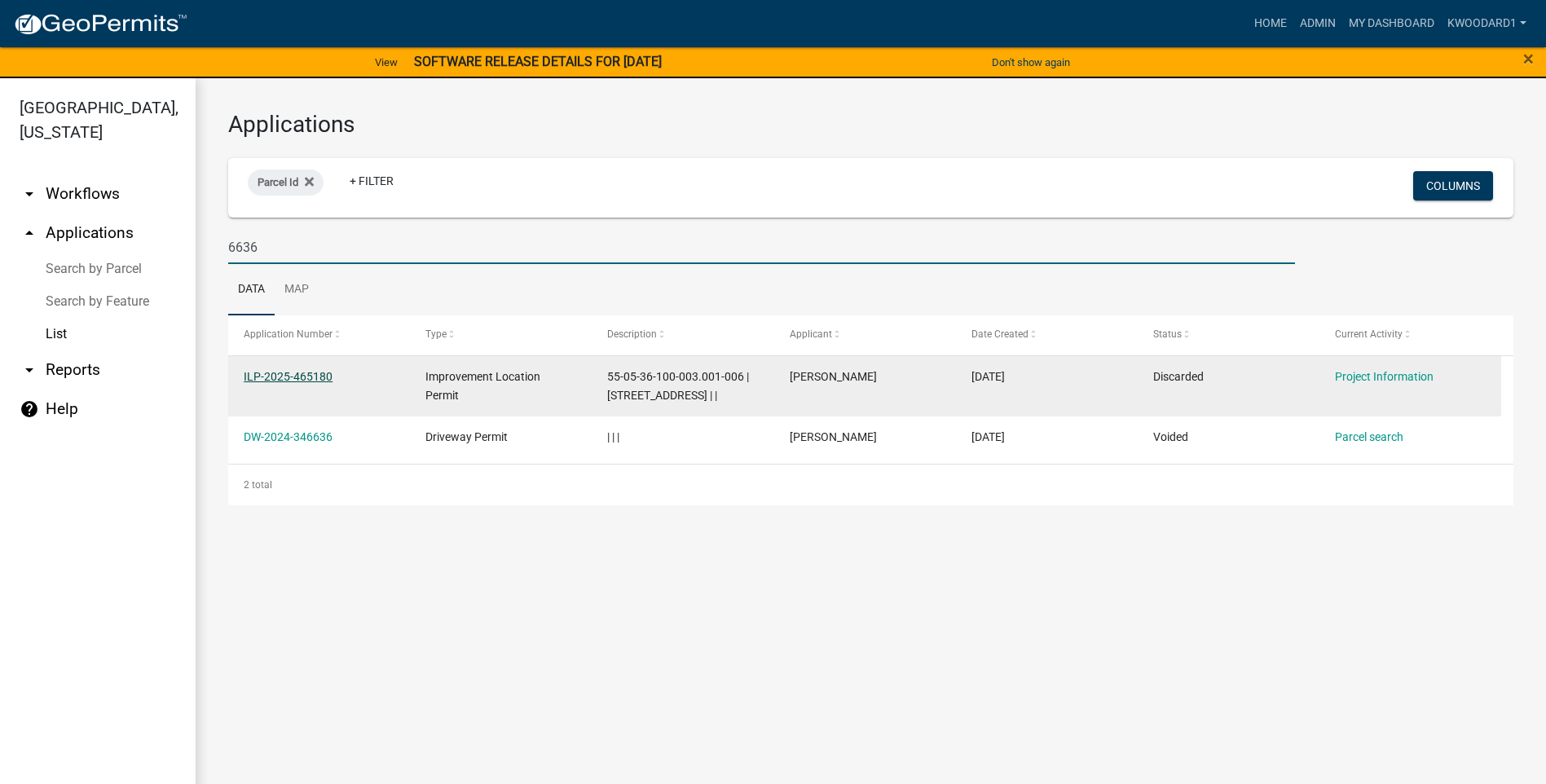
type input "6636"
click at [299, 377] on link "ILP-2025-465180" at bounding box center [287, 376] width 89 height 13
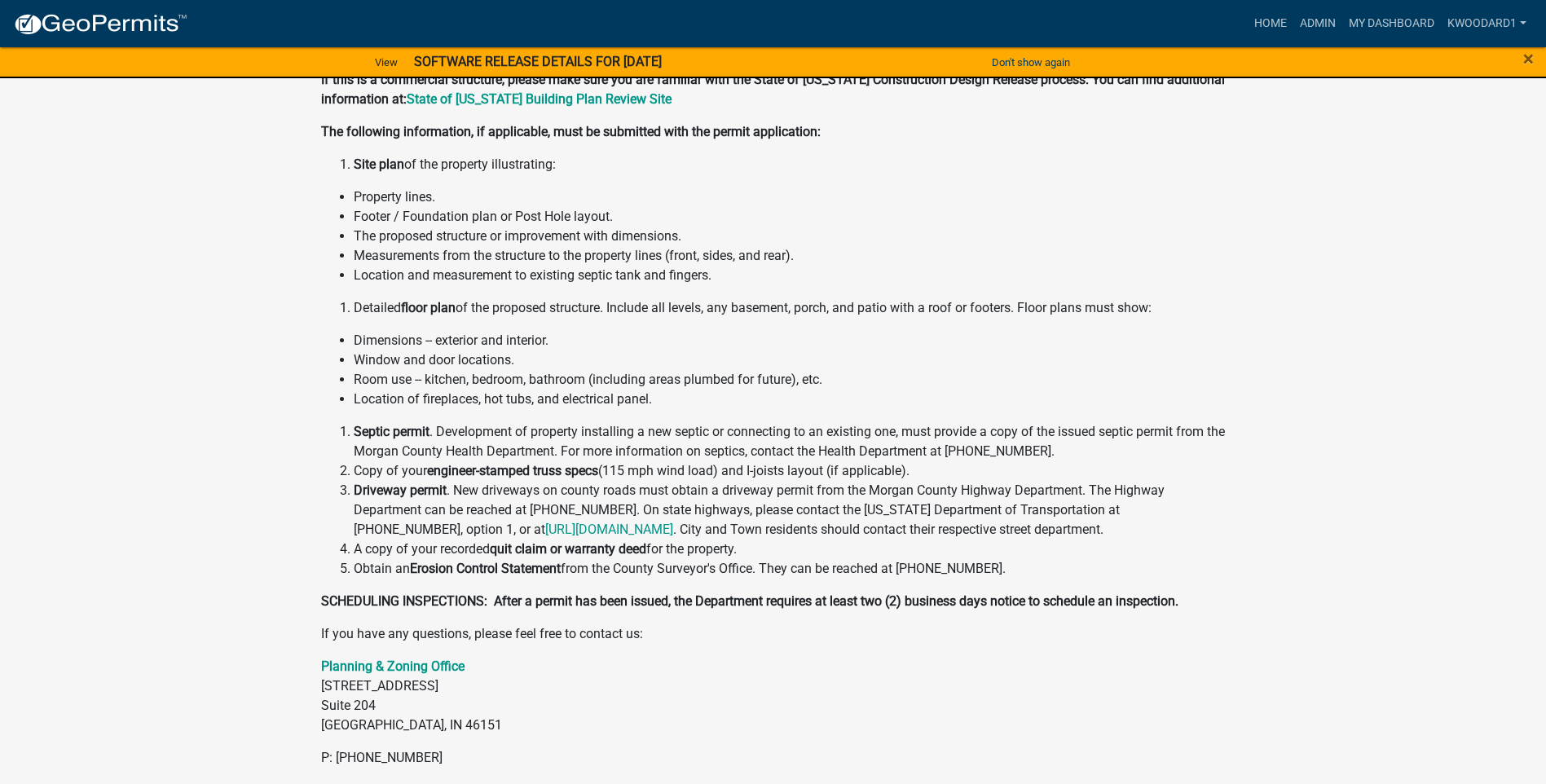
scroll to position [45, 0]
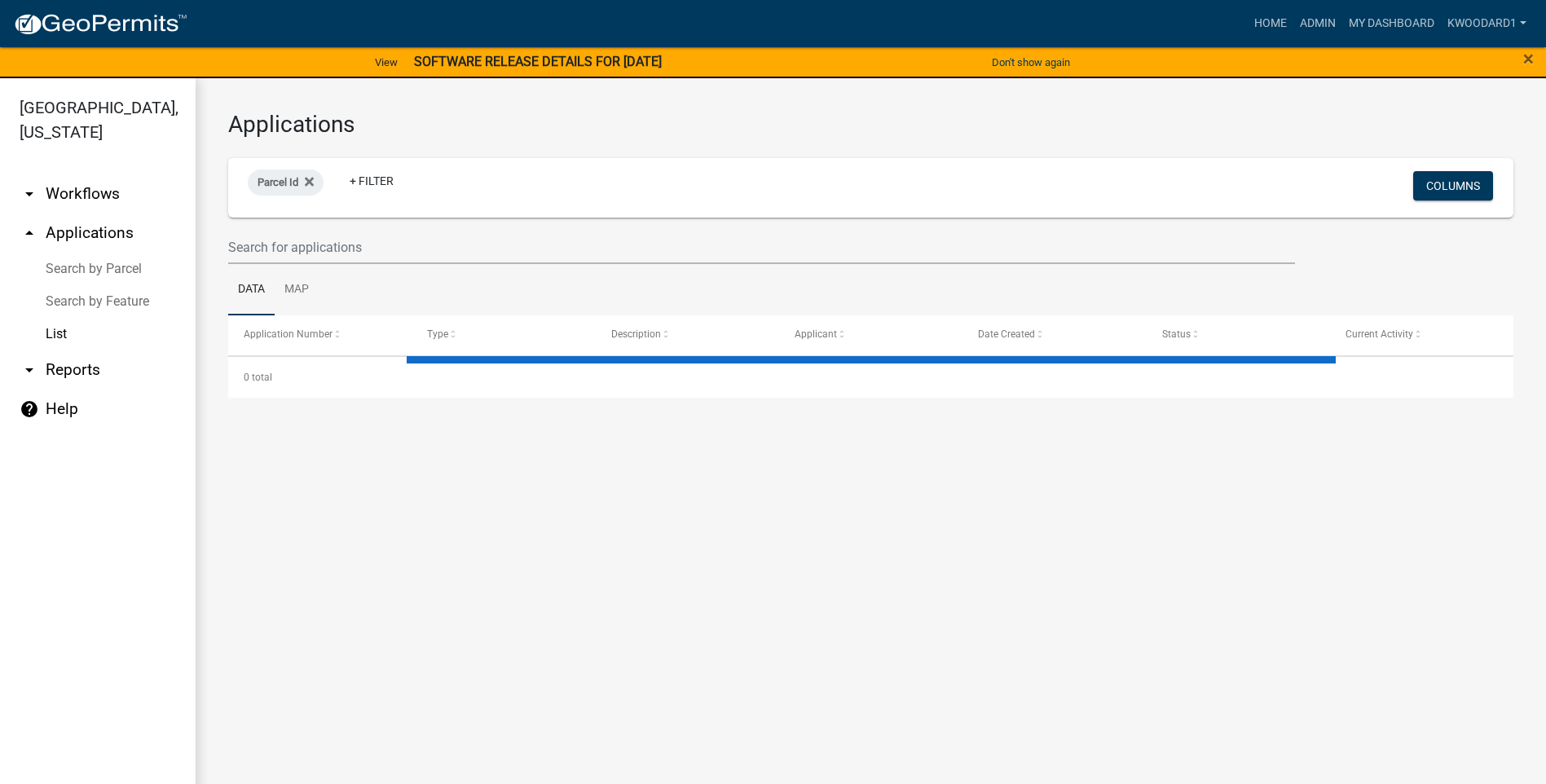
select select "3: 100"
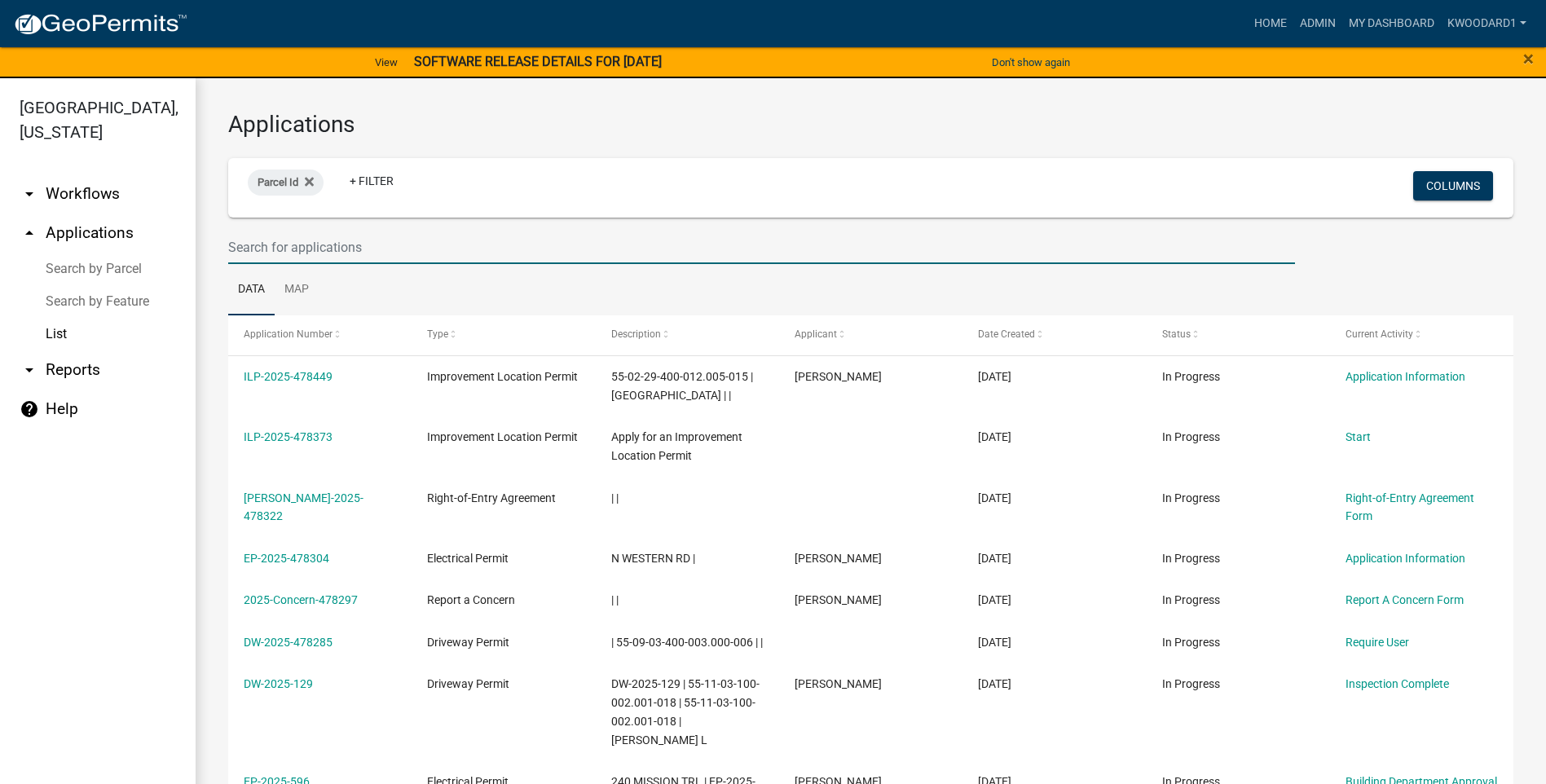
click at [305, 250] on input "text" at bounding box center [761, 247] width 1067 height 33
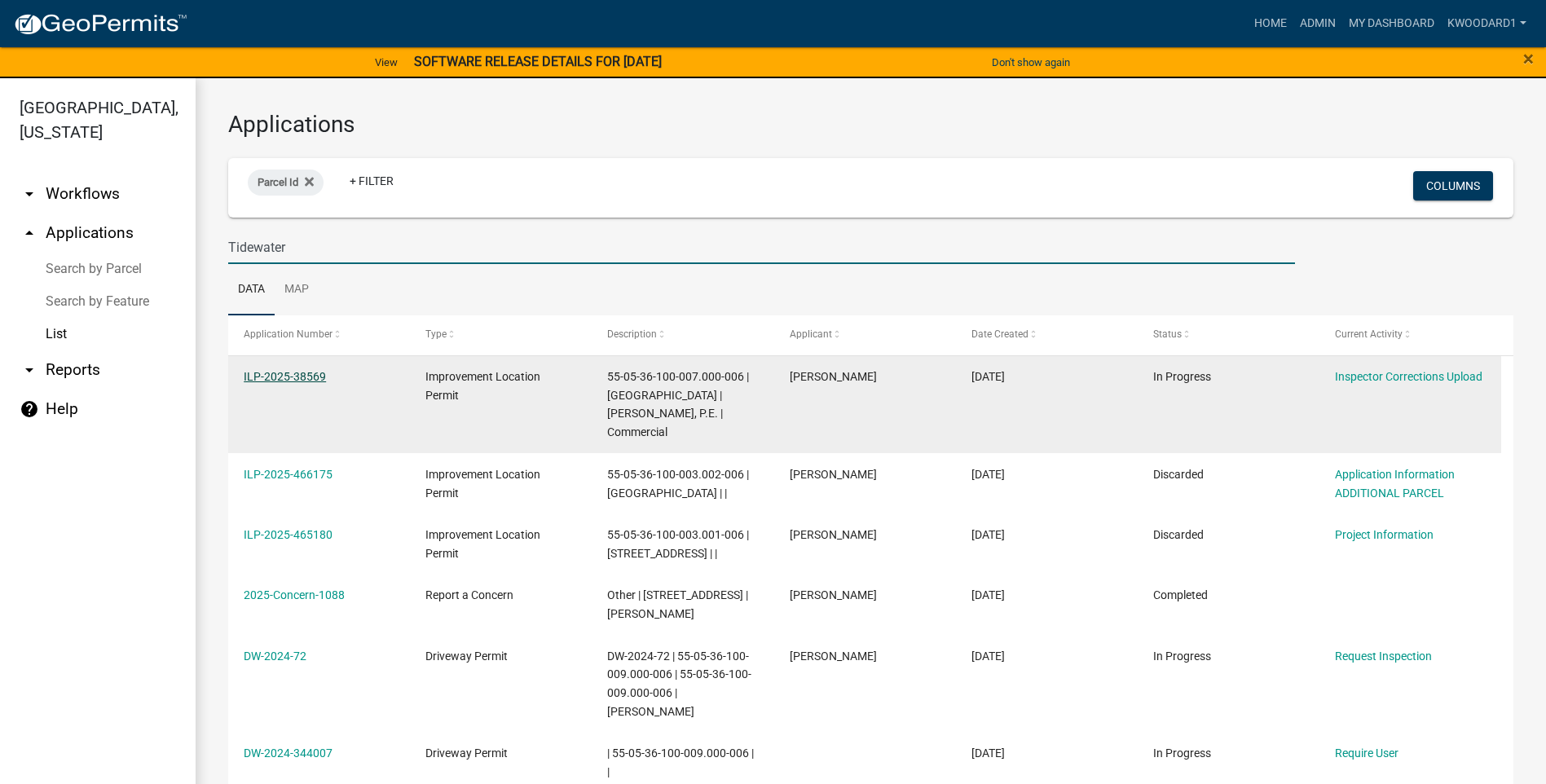
type input "Tidewater"
click at [286, 375] on link "ILP-2025-38569" at bounding box center [284, 376] width 83 height 13
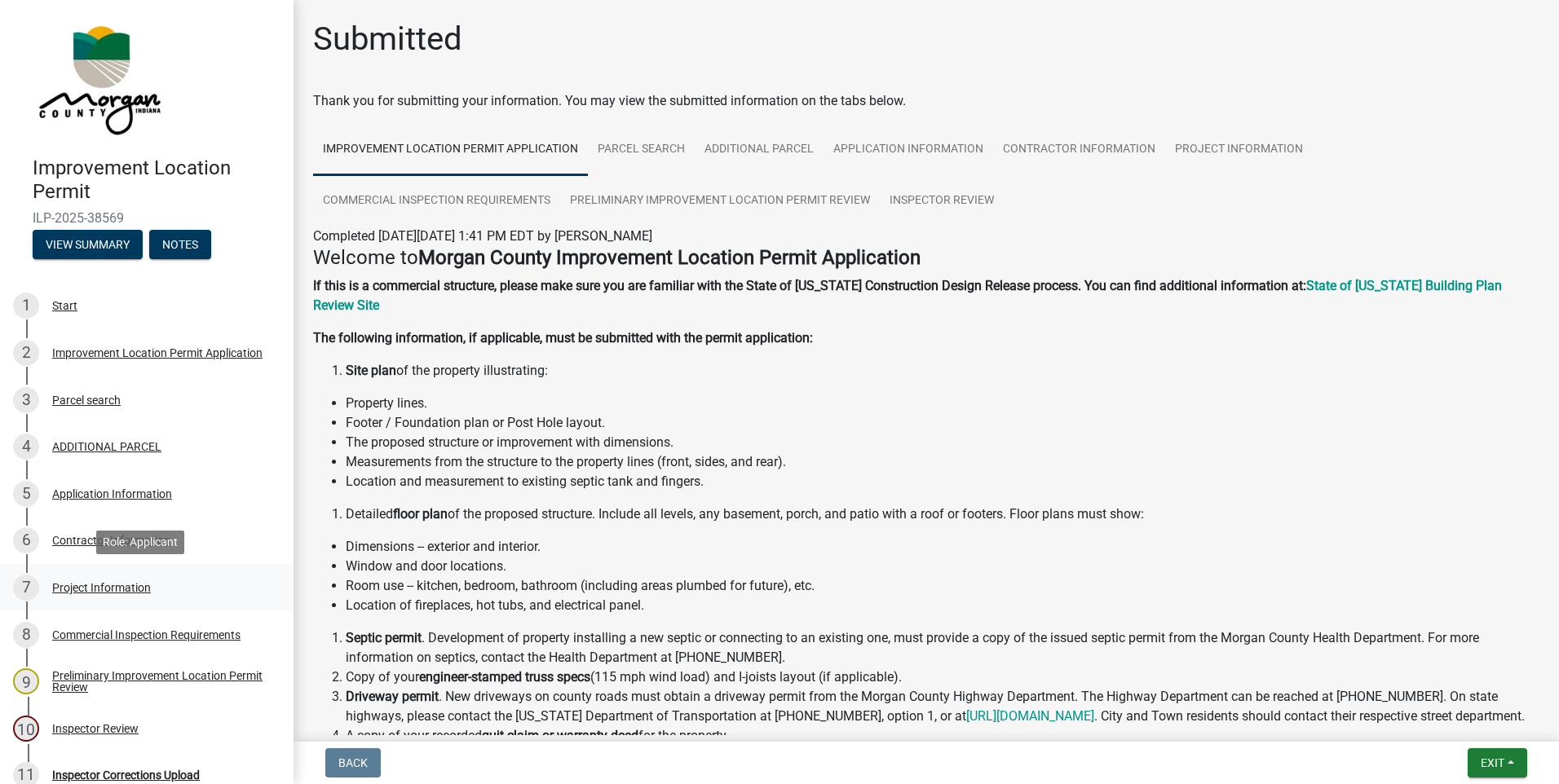
click at [79, 587] on div "Project Information" at bounding box center [101, 587] width 98 height 12
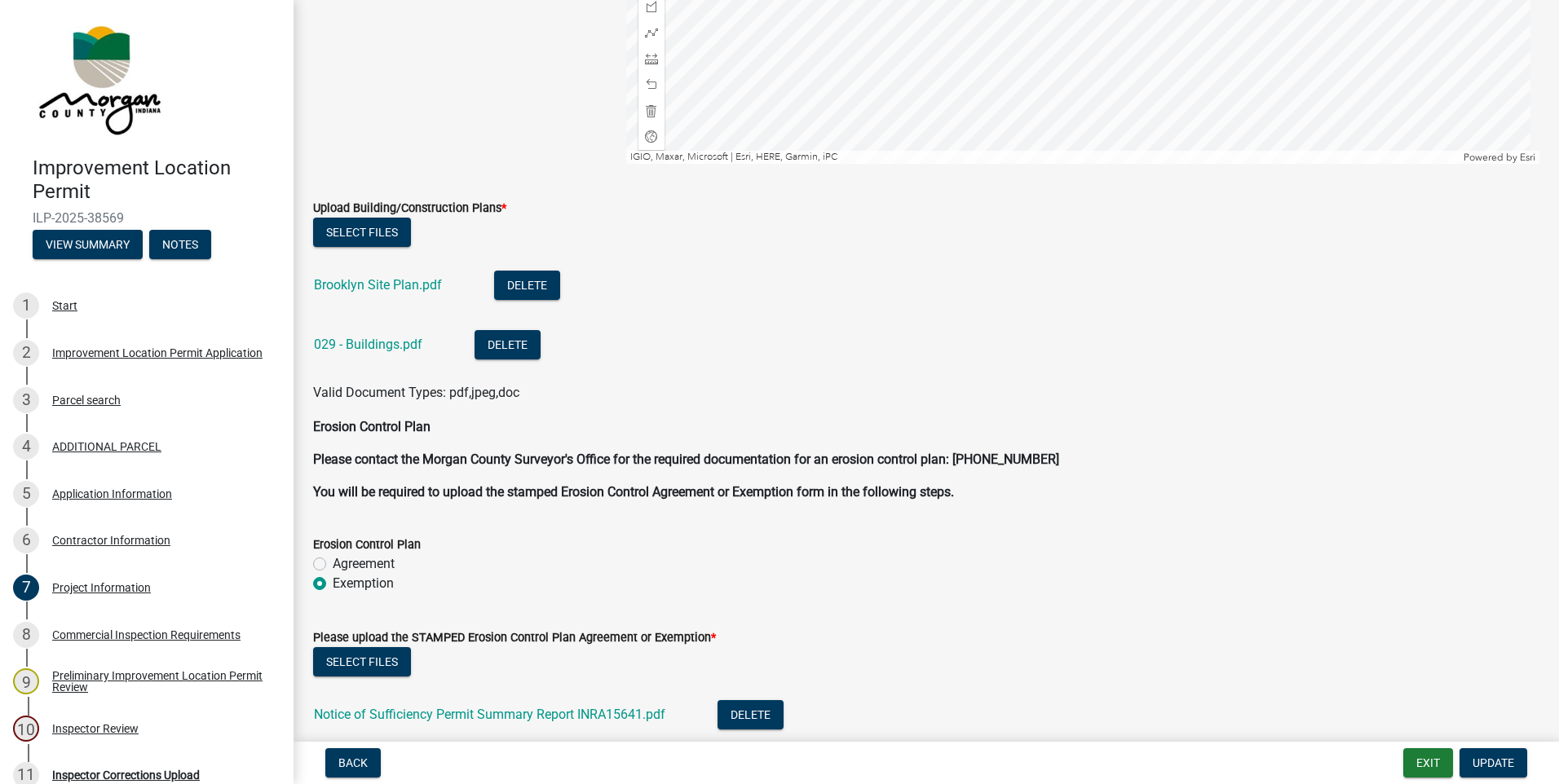
scroll to position [4223, 0]
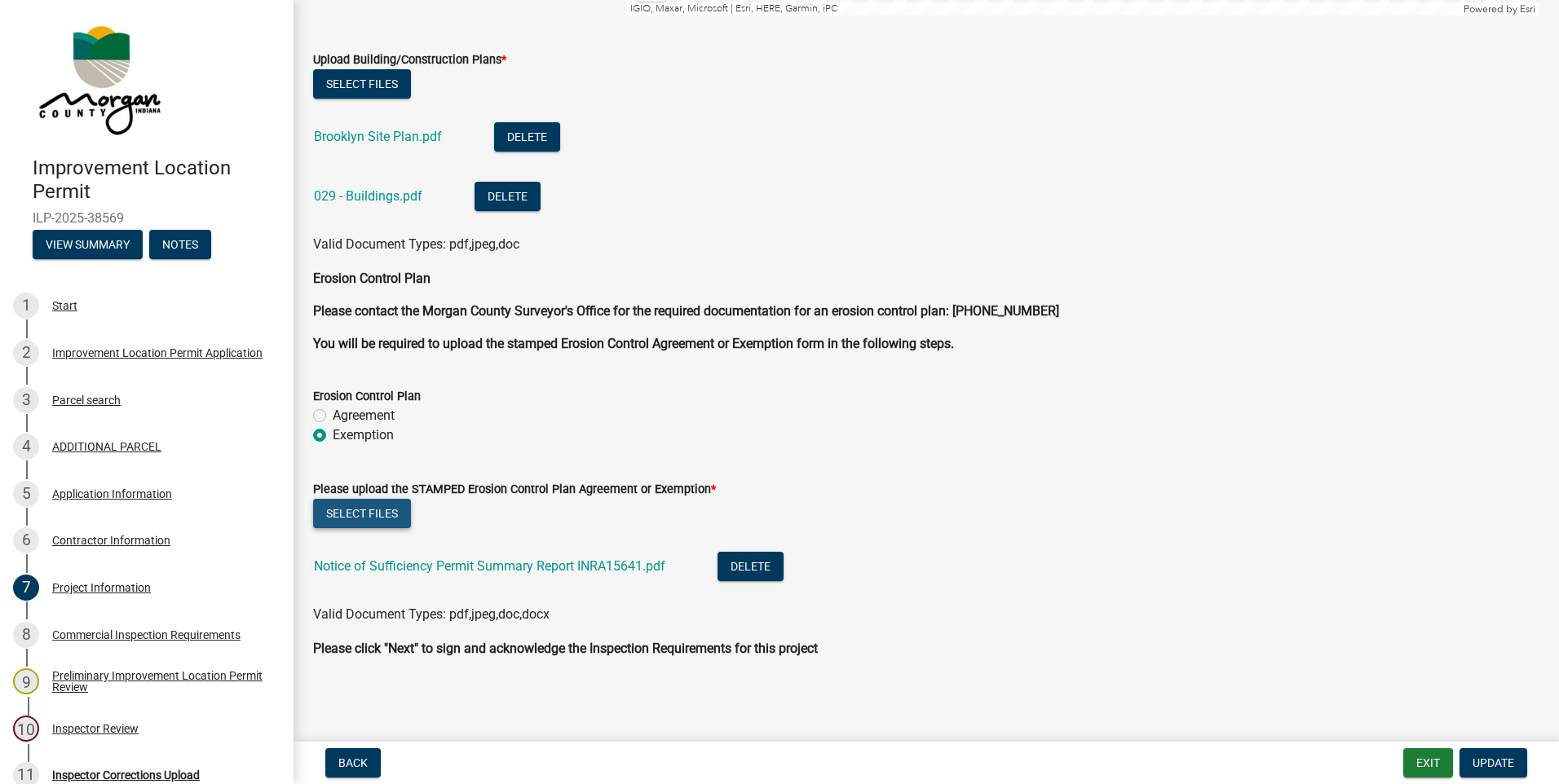
click at [365, 512] on button "Select files" at bounding box center [361, 513] width 97 height 29
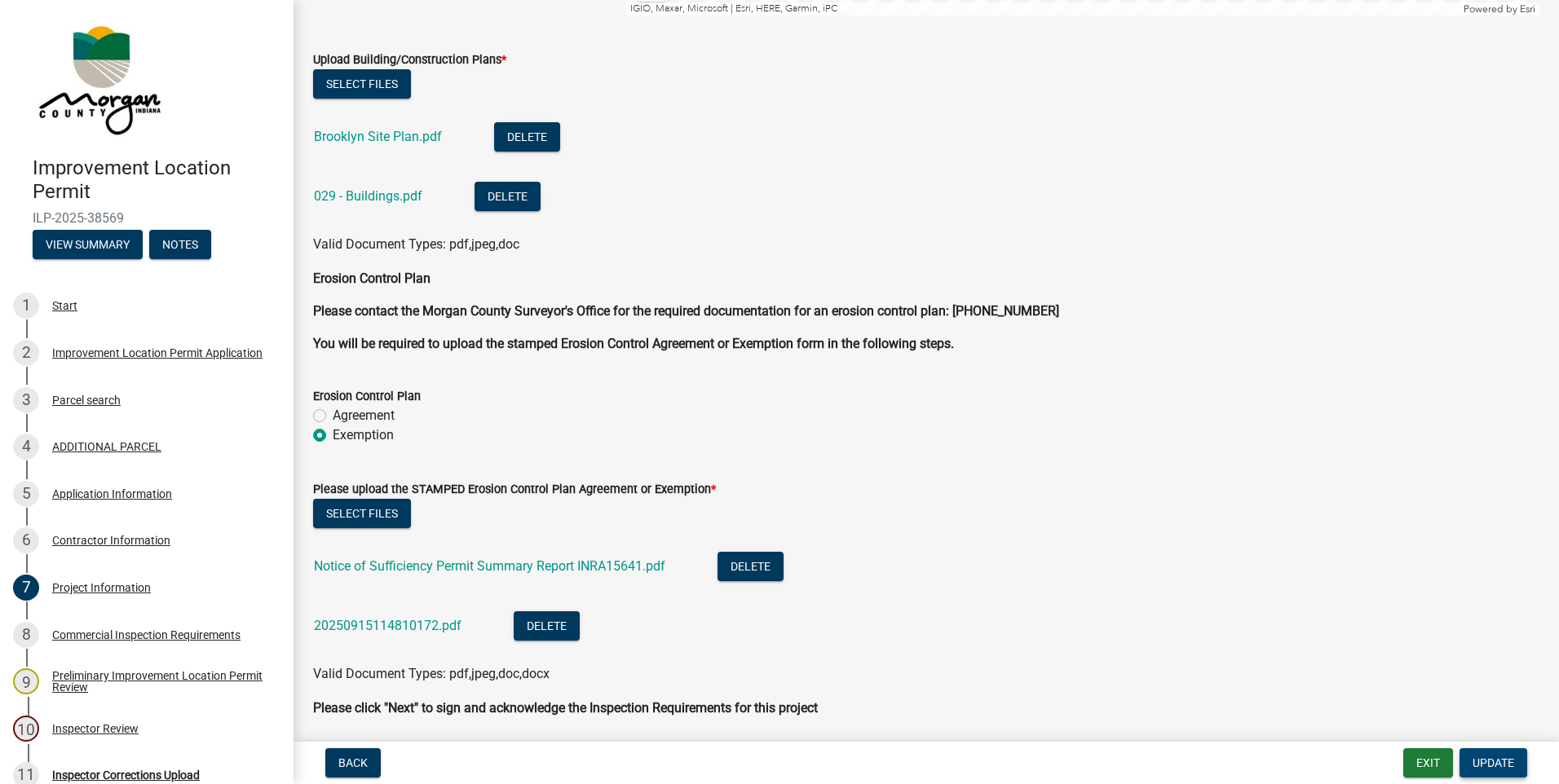
click at [1475, 763] on span "Update" at bounding box center [1493, 762] width 42 height 13
click at [1415, 764] on button "Exit" at bounding box center [1427, 763] width 50 height 29
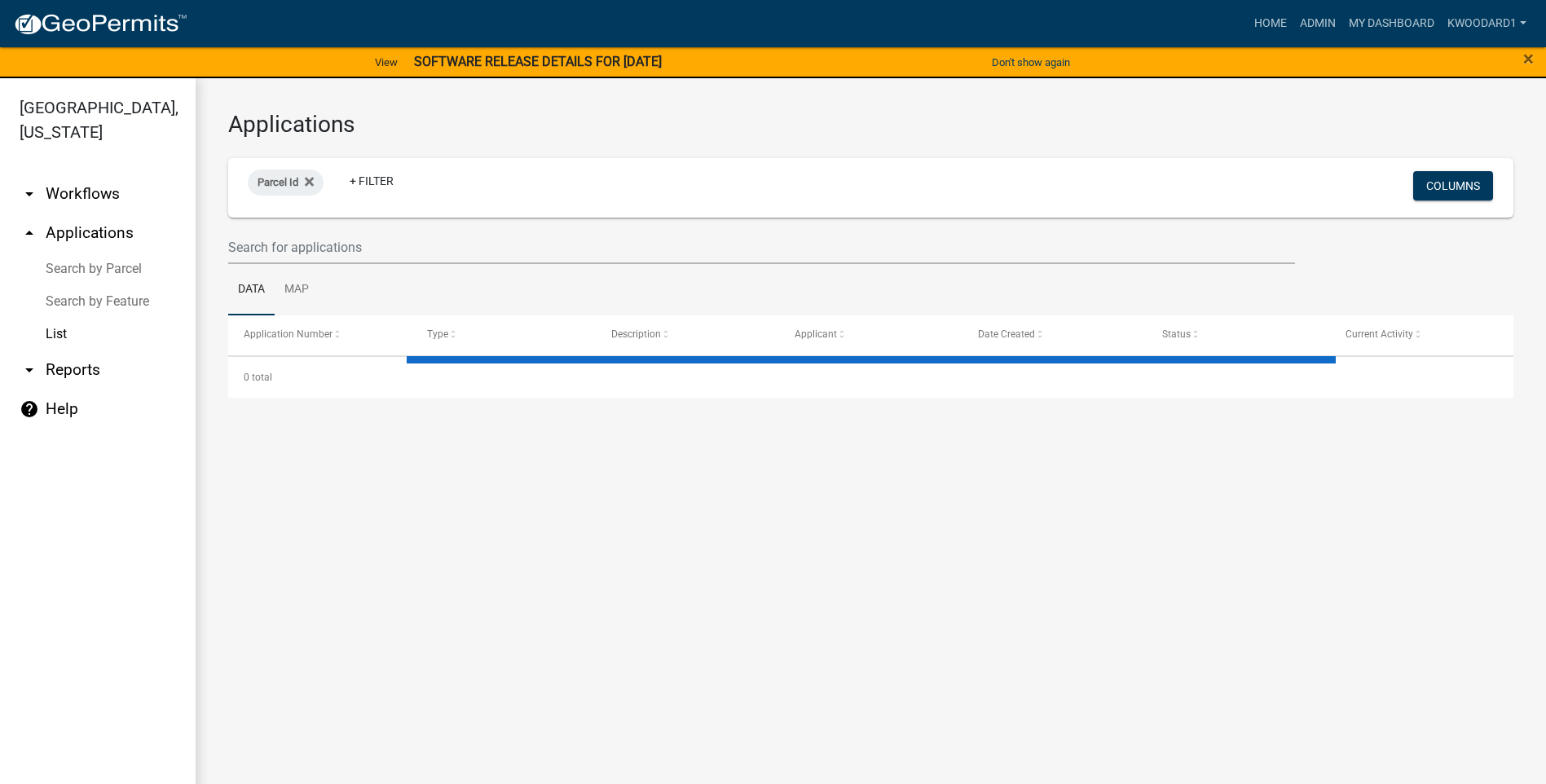
select select "3: 100"
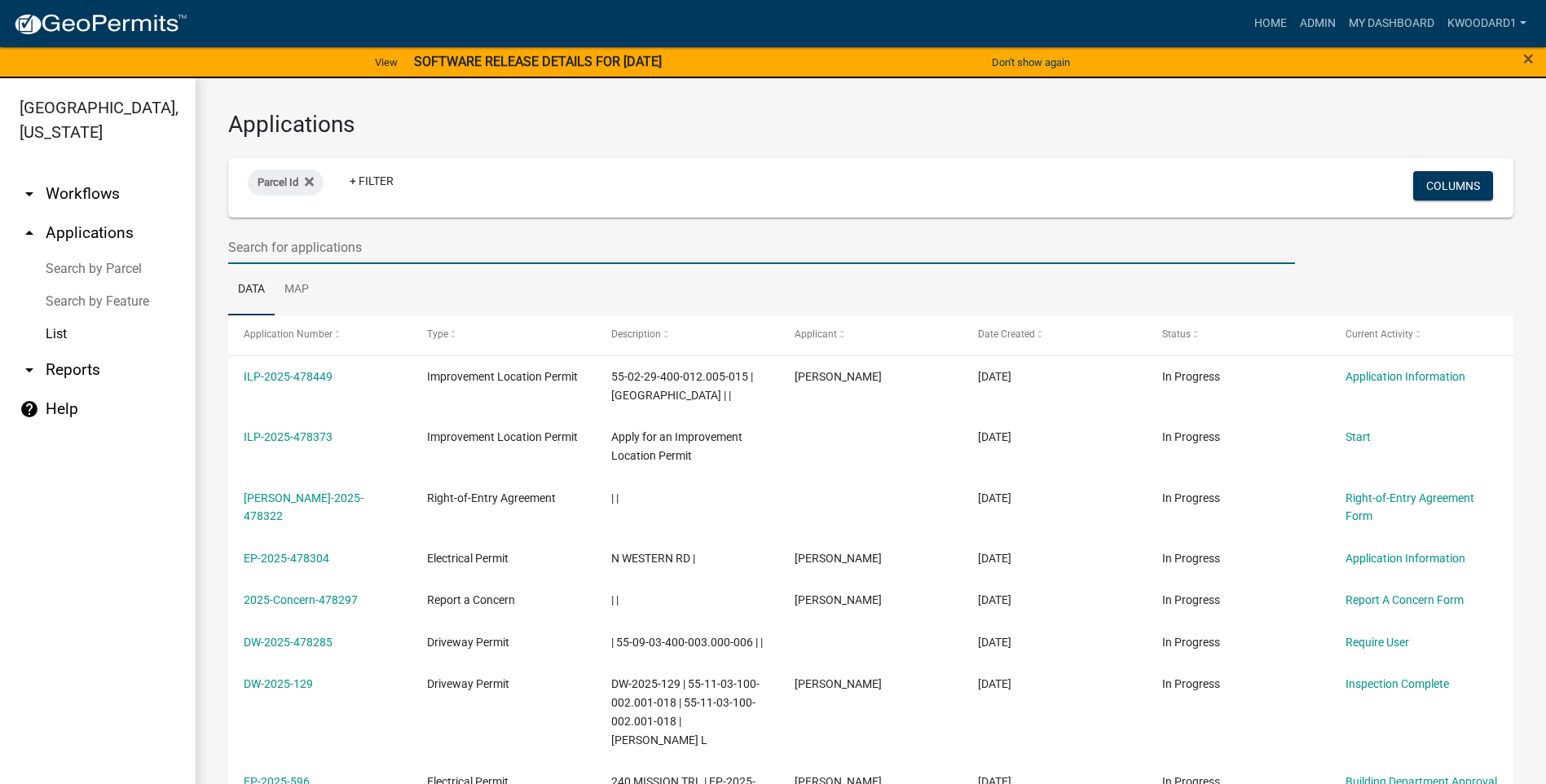
click at [260, 243] on input "text" at bounding box center [761, 247] width 1067 height 33
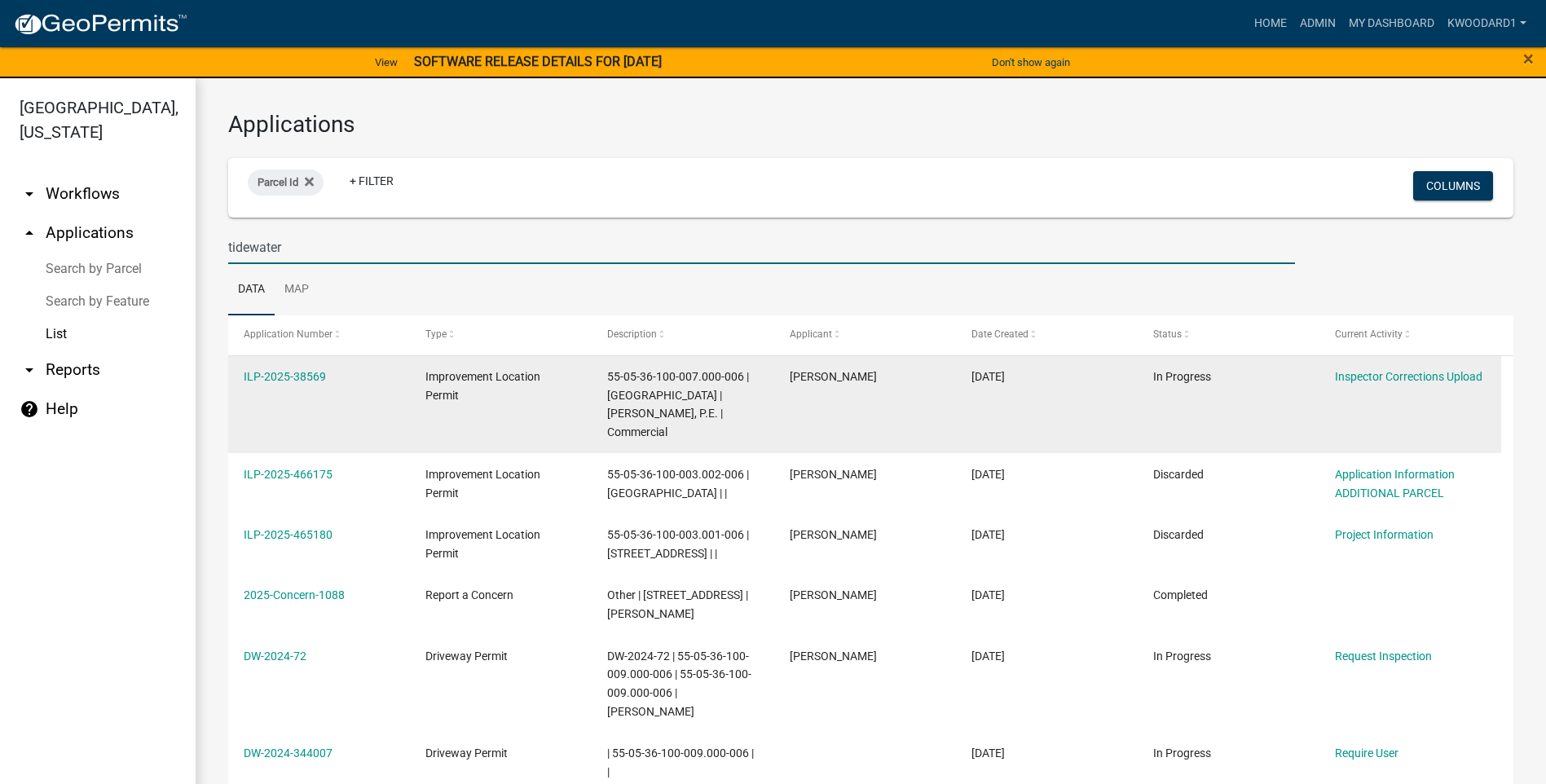
type input "tidewater"
click at [277, 383] on div "ILP-2025-38569" at bounding box center [319, 376] width 151 height 19
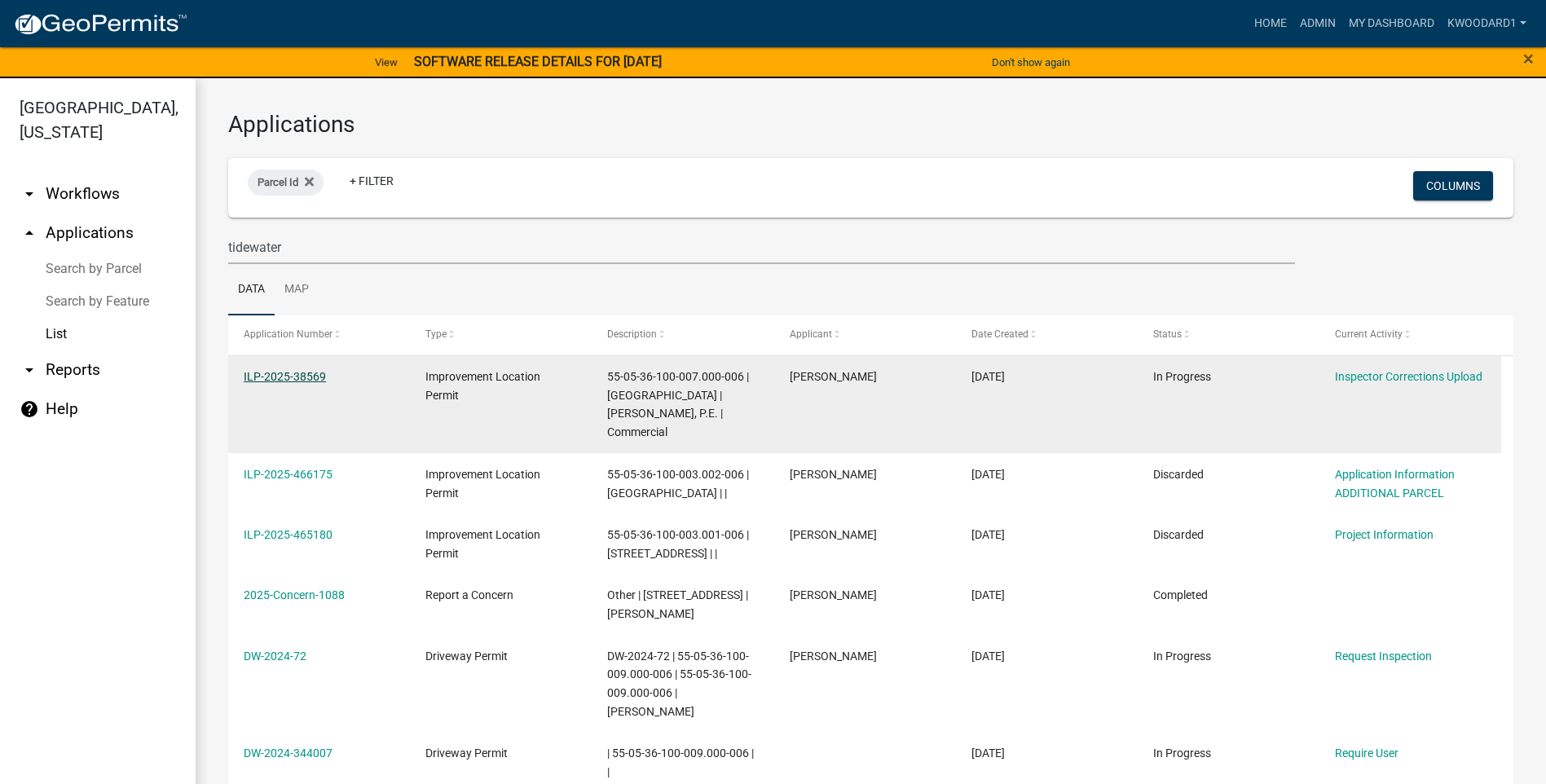
click at [278, 379] on link "ILP-2025-38569" at bounding box center [284, 376] width 83 height 13
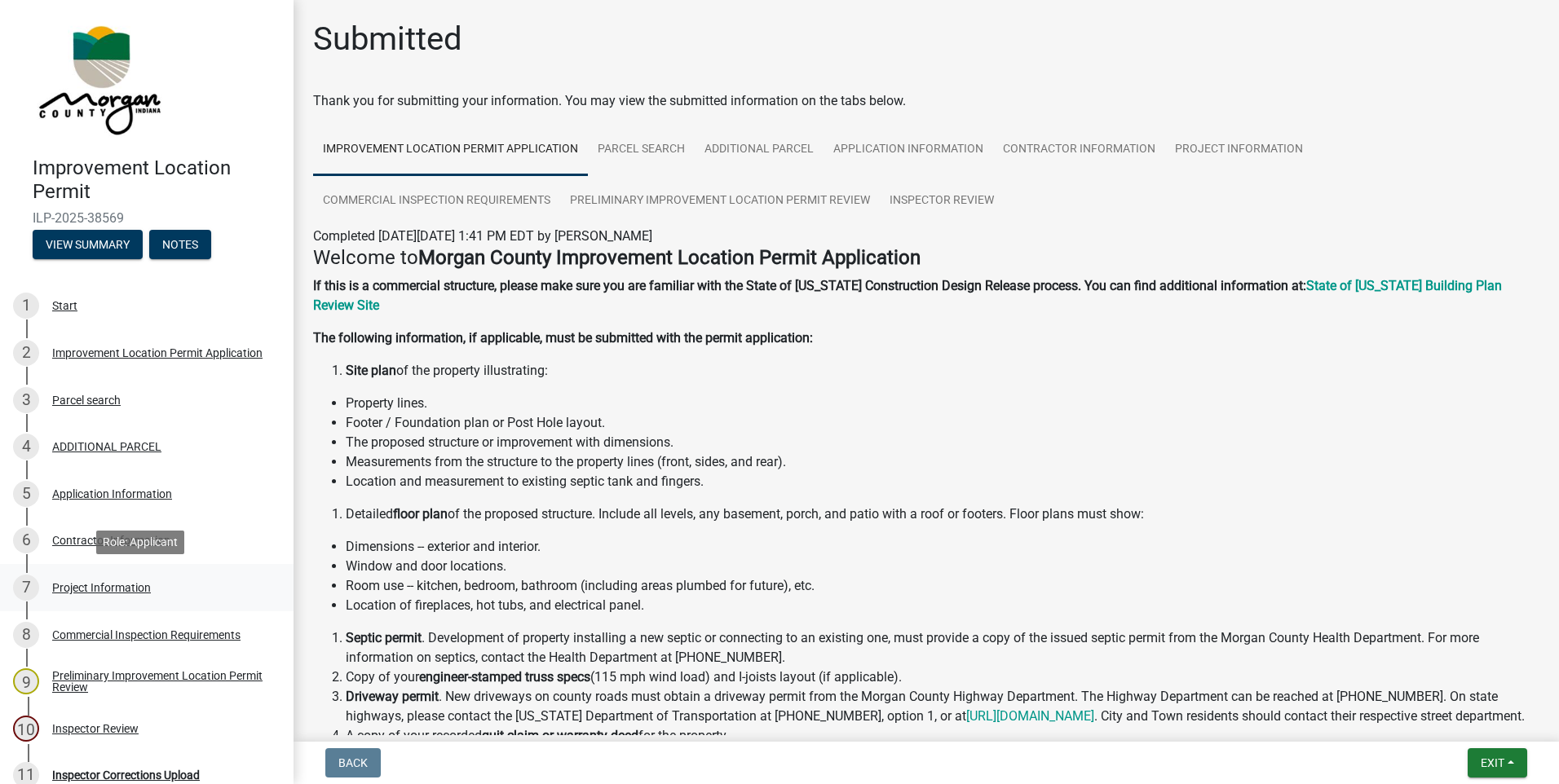
click at [84, 589] on div "Project Information" at bounding box center [101, 587] width 98 height 12
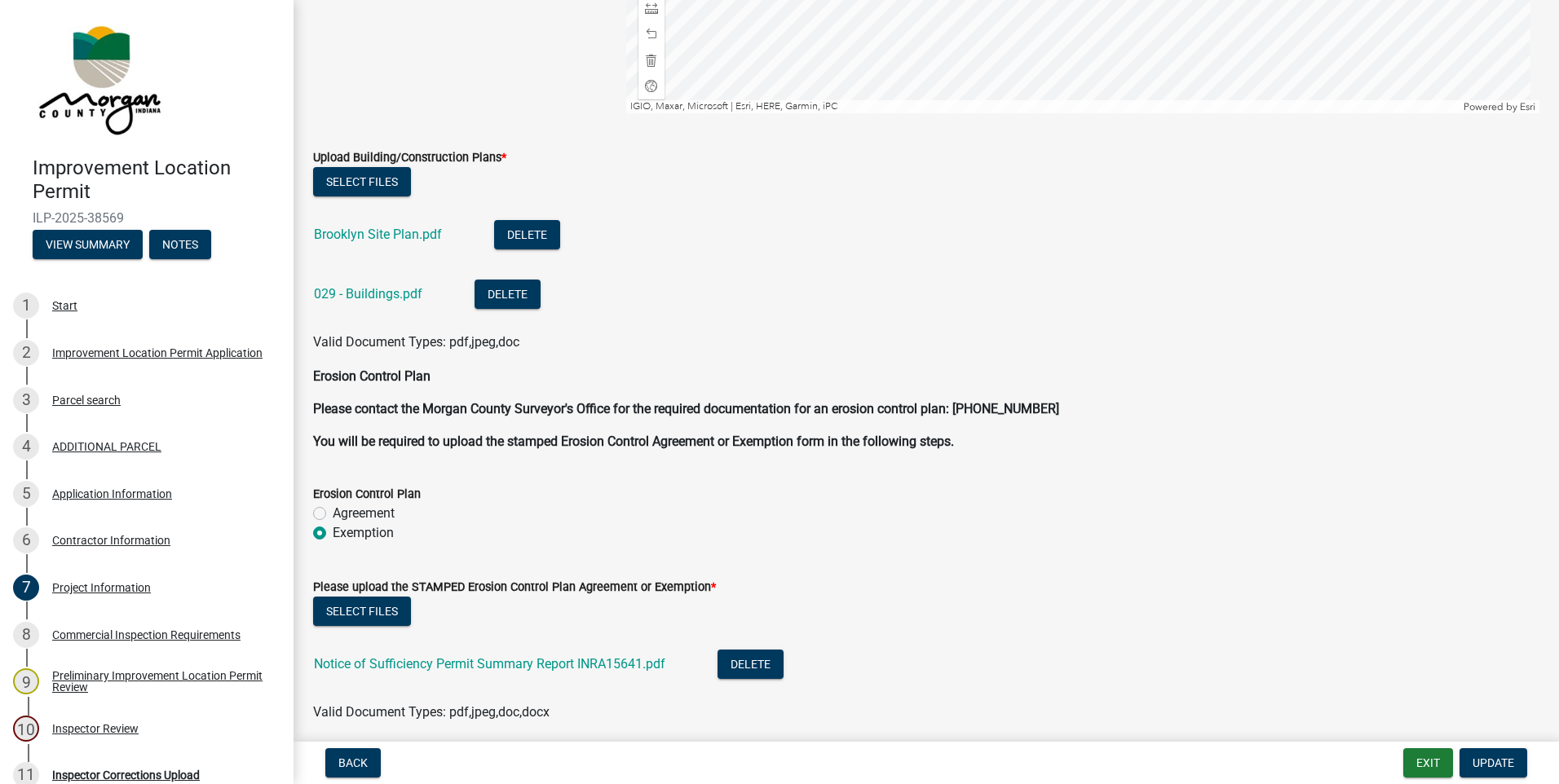
scroll to position [4223, 0]
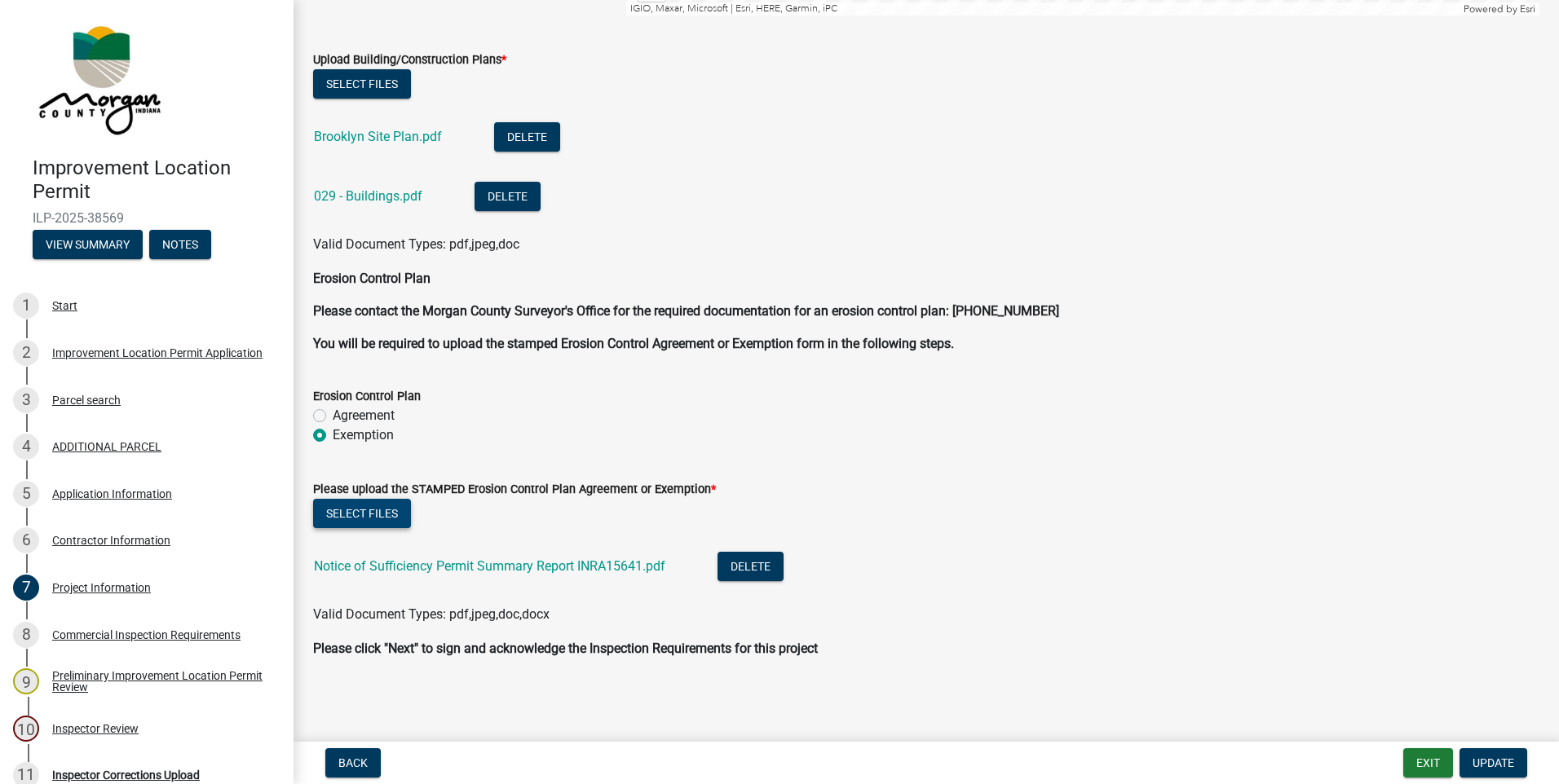
click at [360, 506] on button "Select files" at bounding box center [361, 513] width 97 height 29
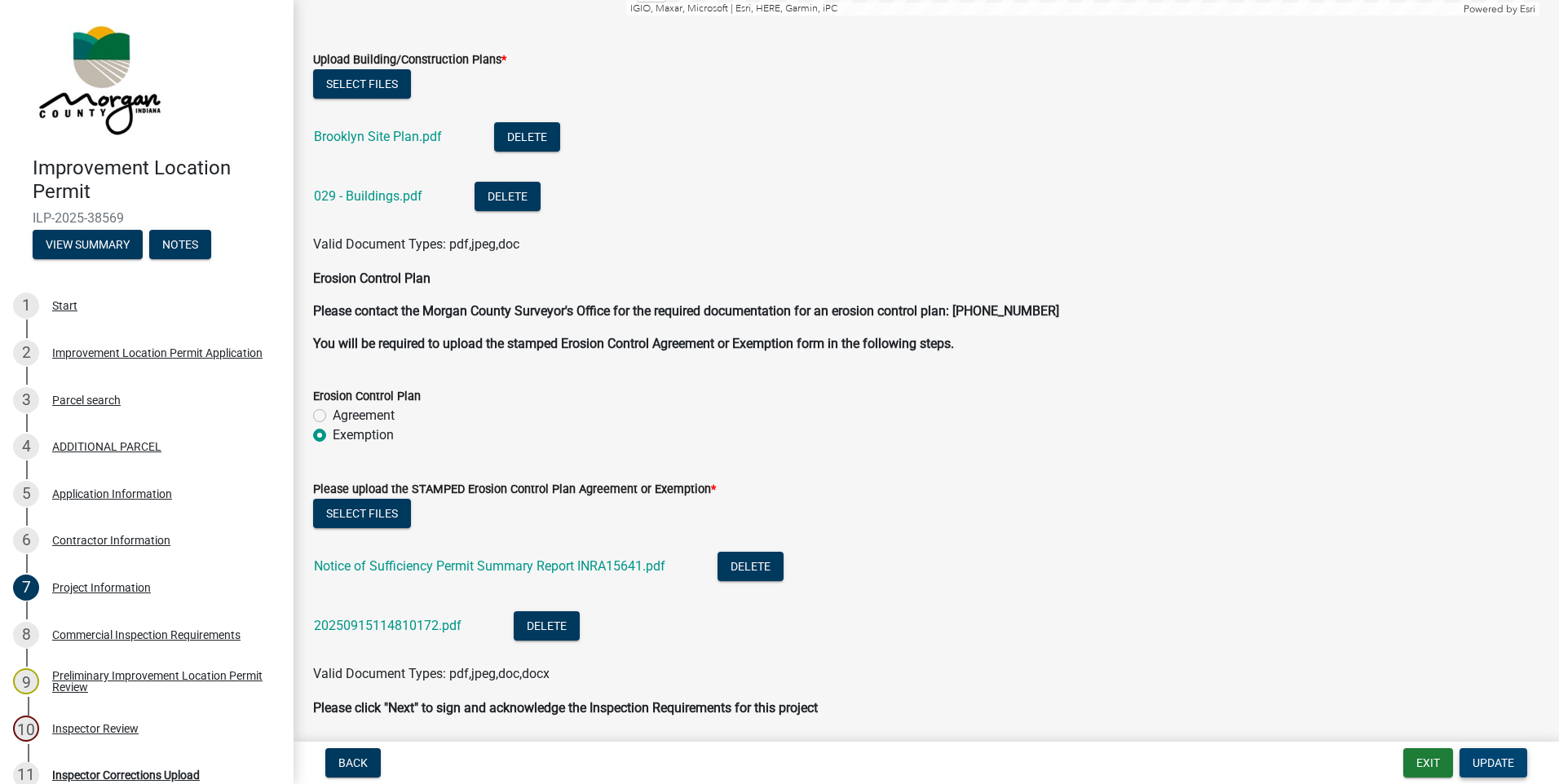
click at [1490, 759] on span "Update" at bounding box center [1493, 762] width 42 height 13
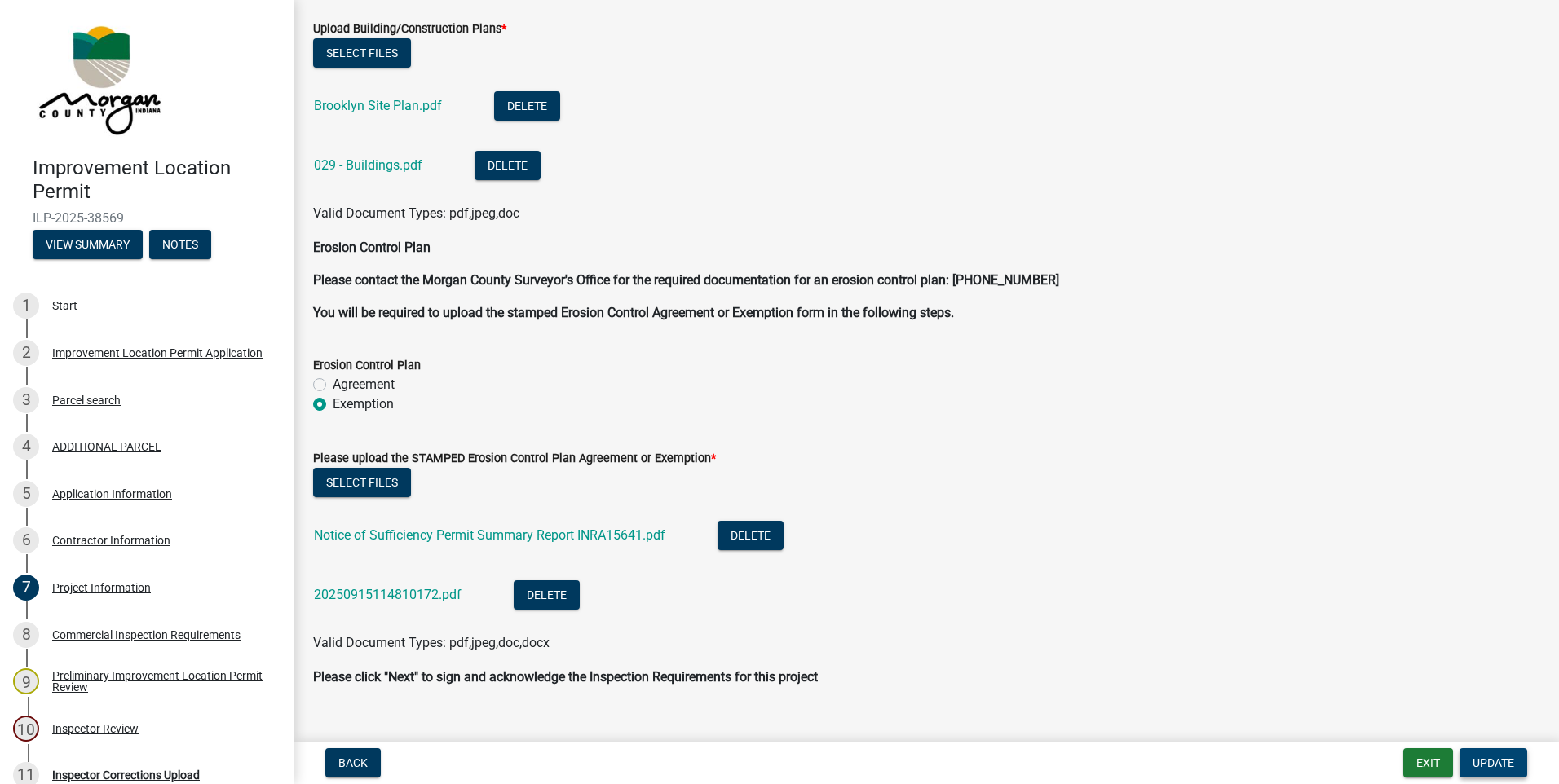
scroll to position [4348, 0]
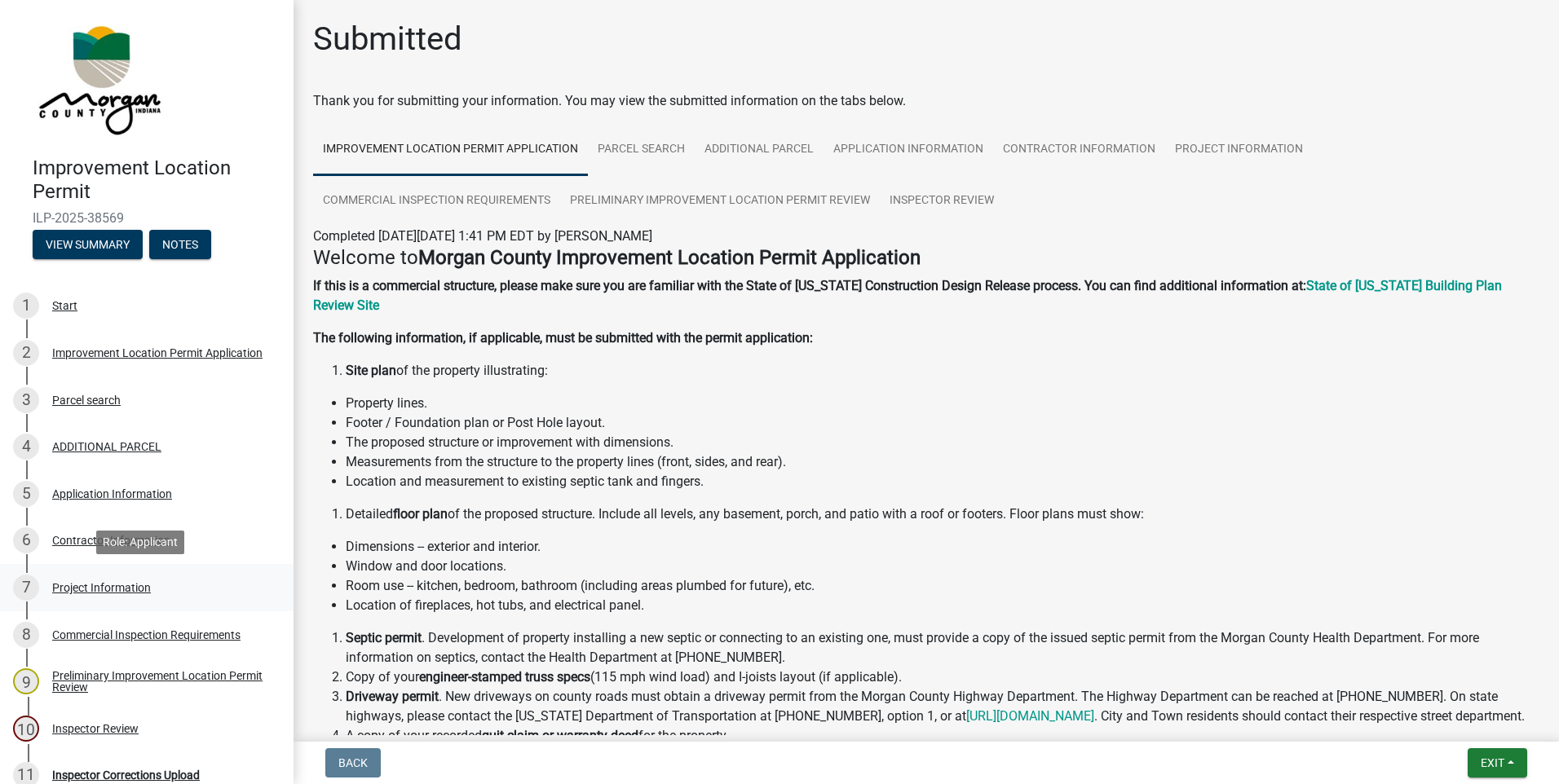
click at [93, 585] on div "Project Information" at bounding box center [101, 587] width 98 height 12
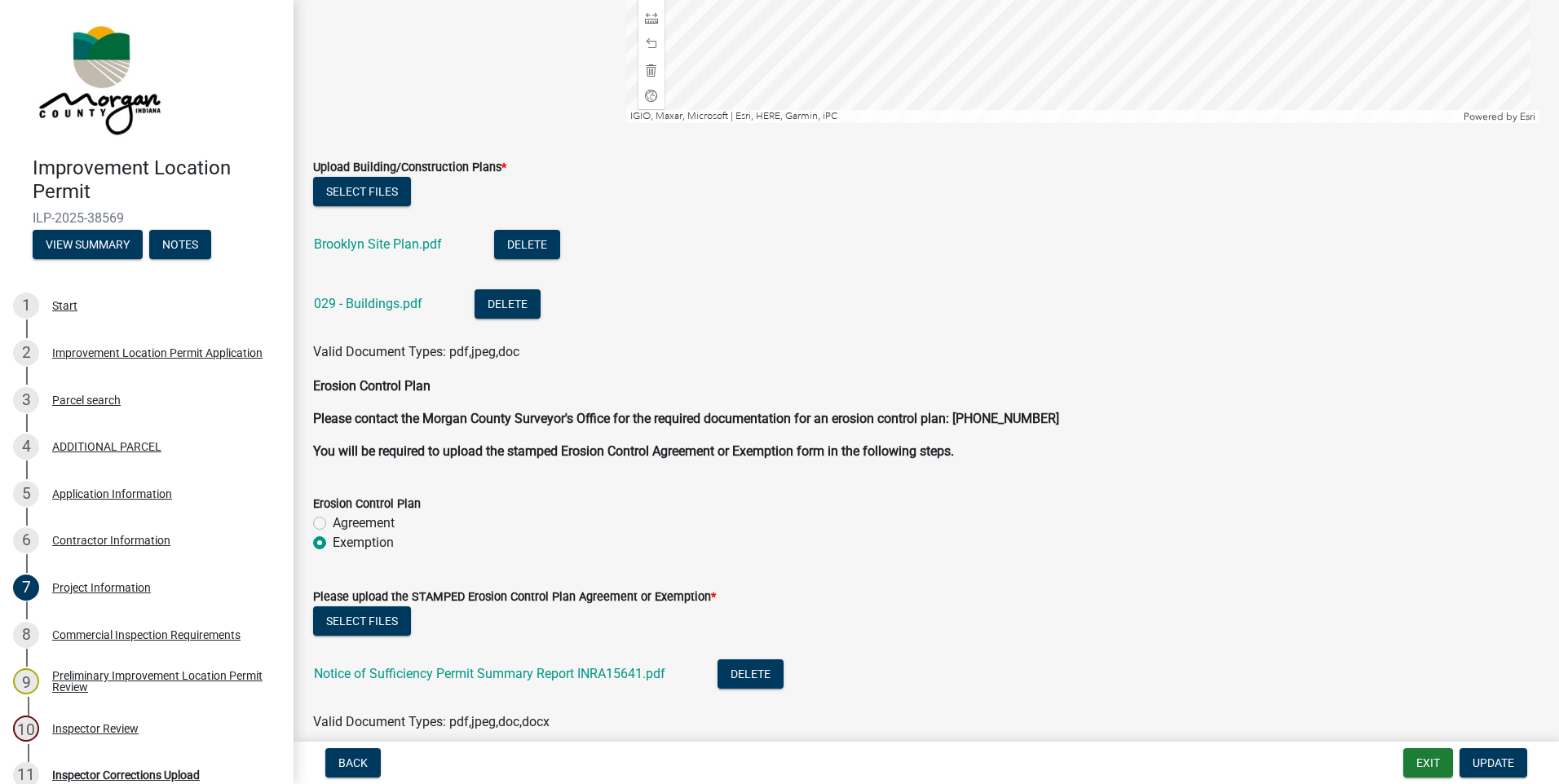
scroll to position [4223, 0]
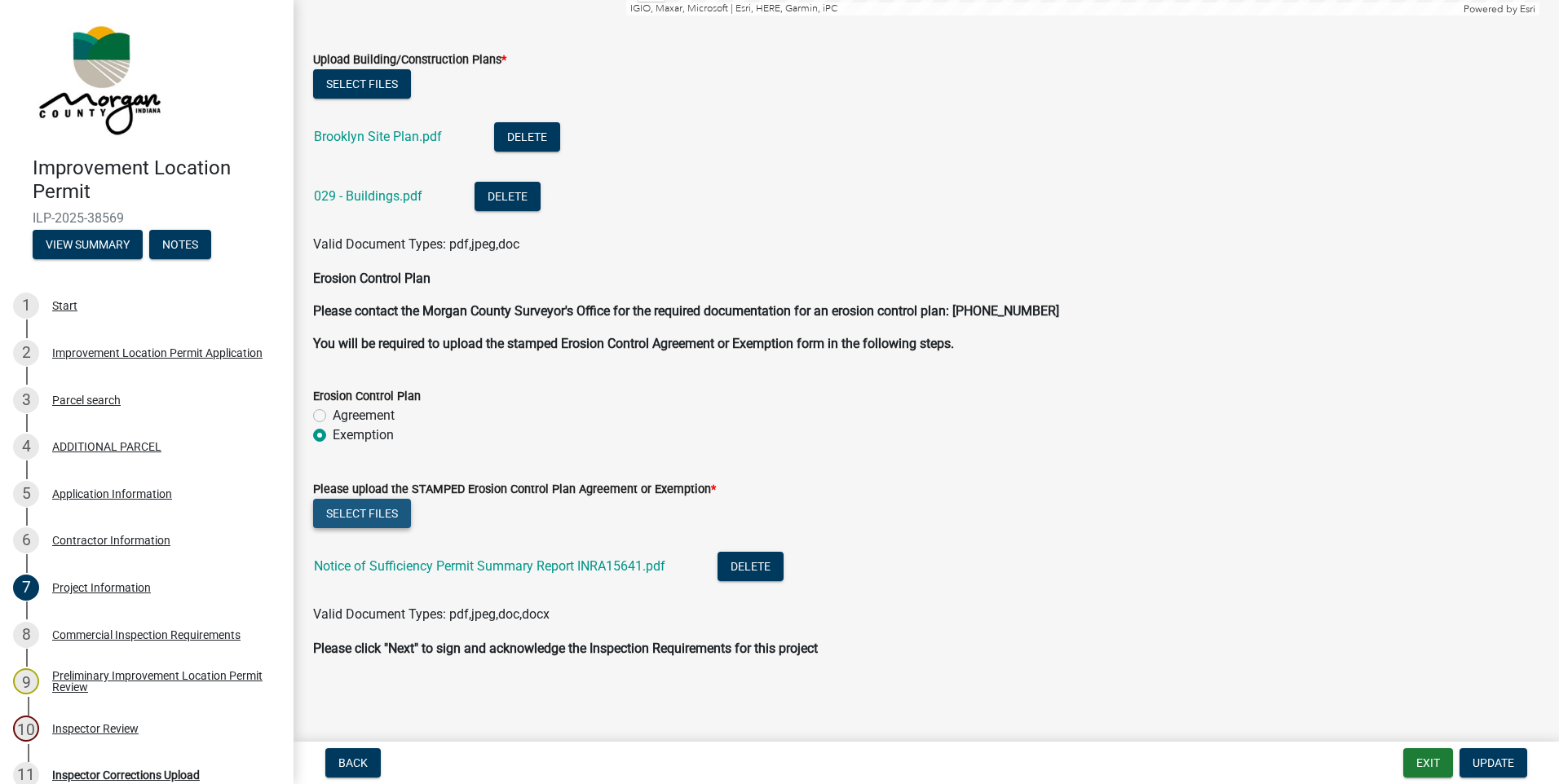
click at [345, 517] on button "Select files" at bounding box center [361, 513] width 97 height 29
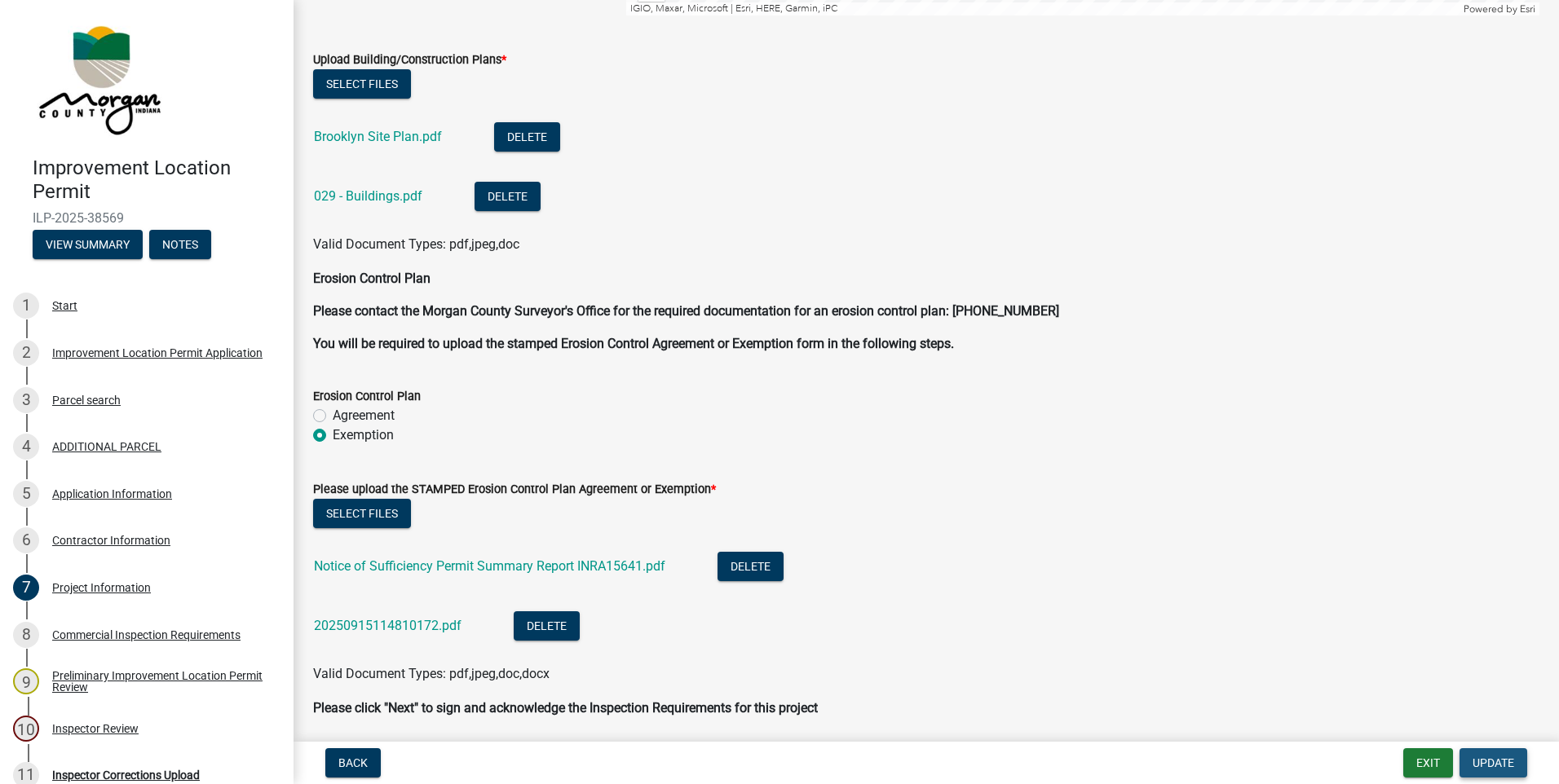
click at [1477, 755] on button "Update" at bounding box center [1493, 763] width 67 height 29
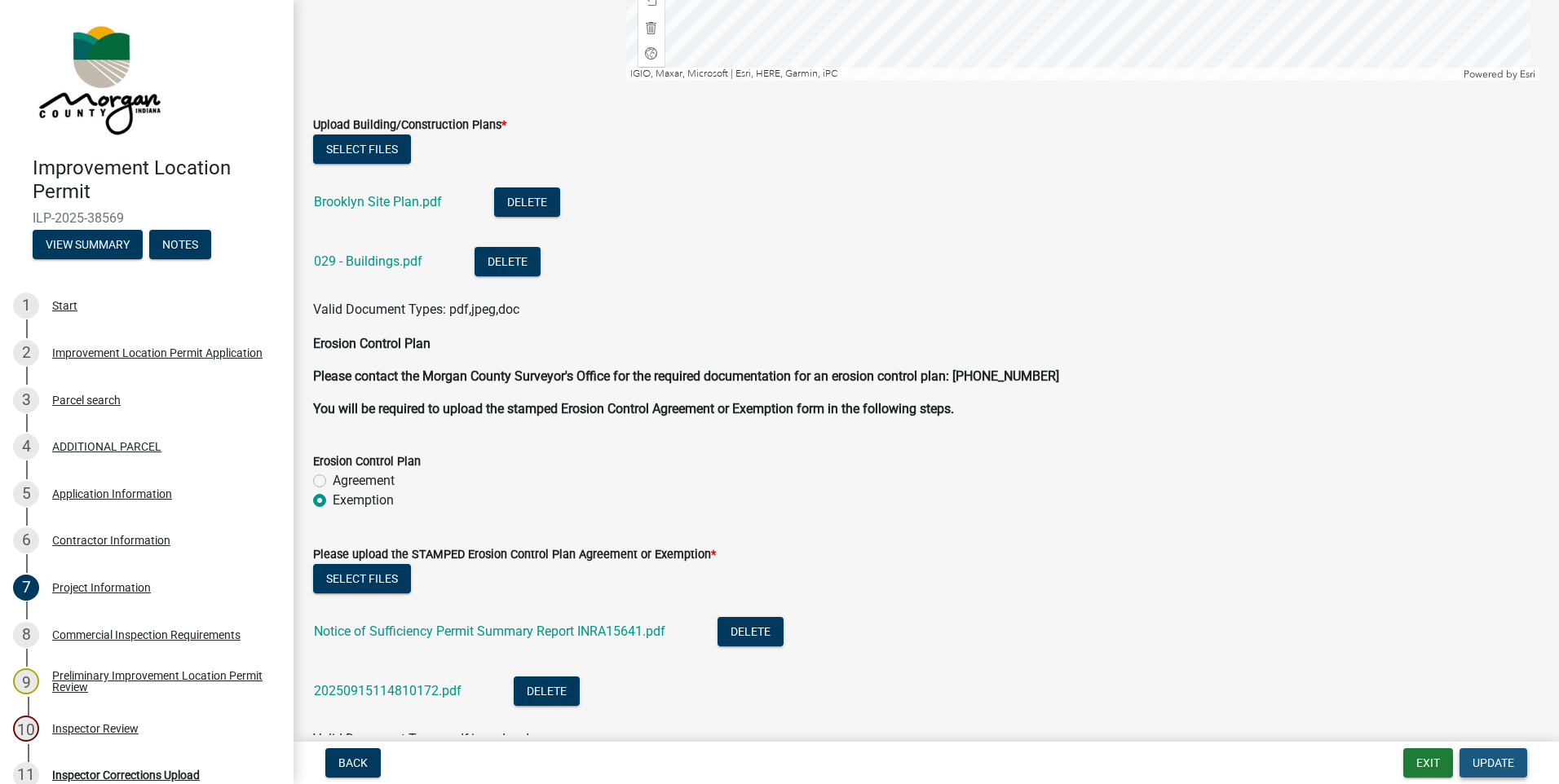
scroll to position [4288, 0]
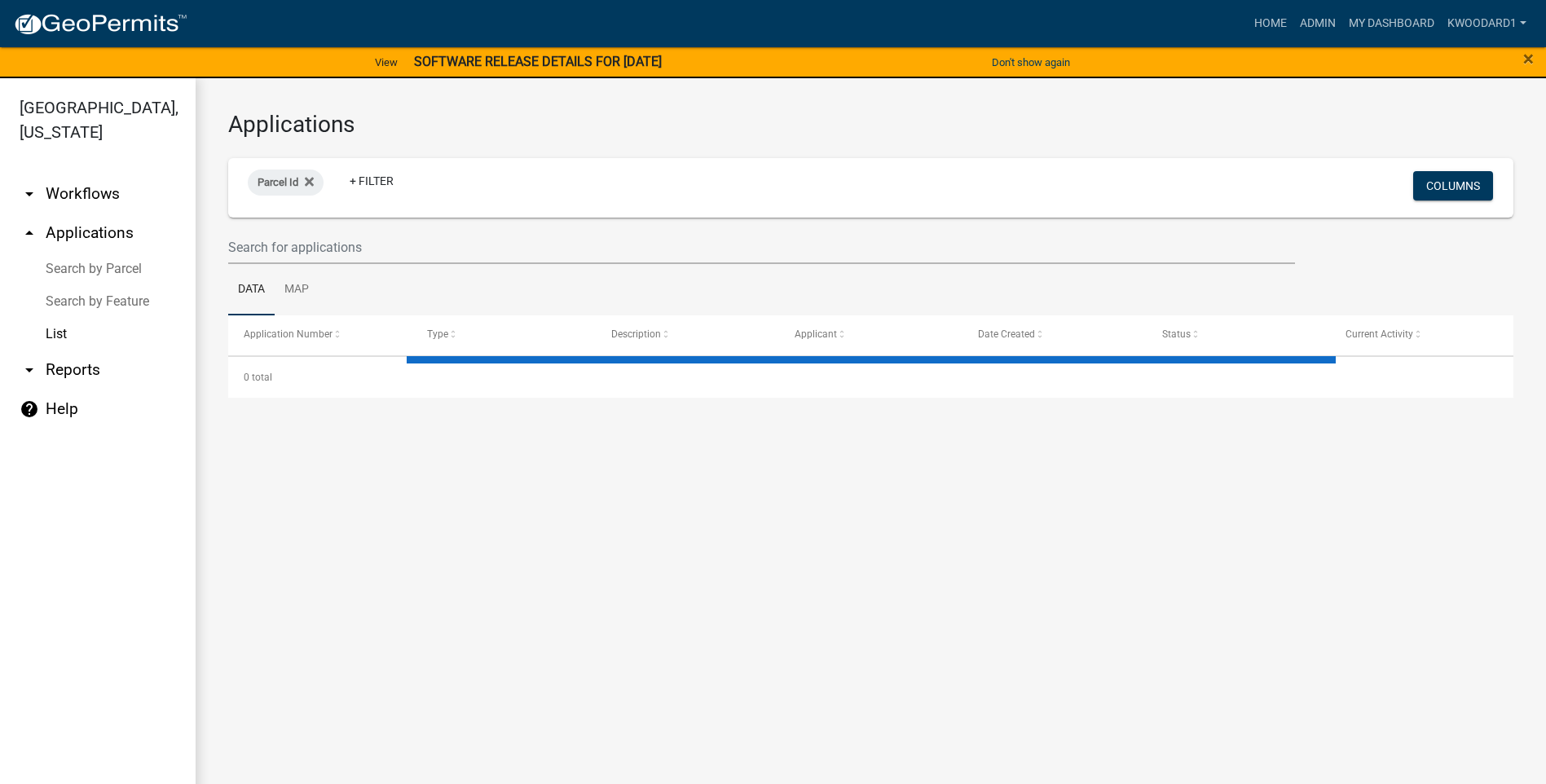
select select "3: 100"
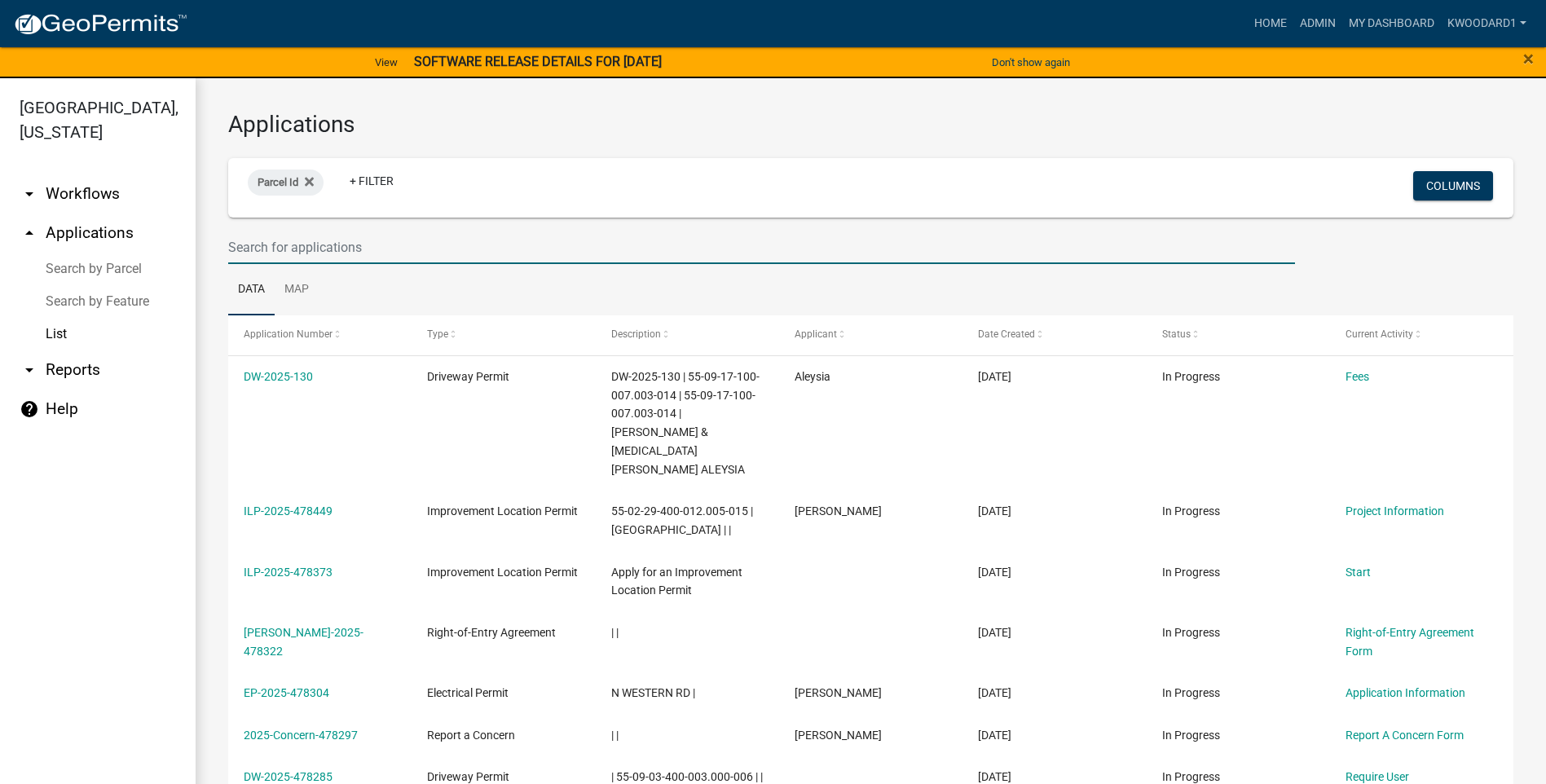
click at [359, 246] on input "text" at bounding box center [761, 247] width 1067 height 33
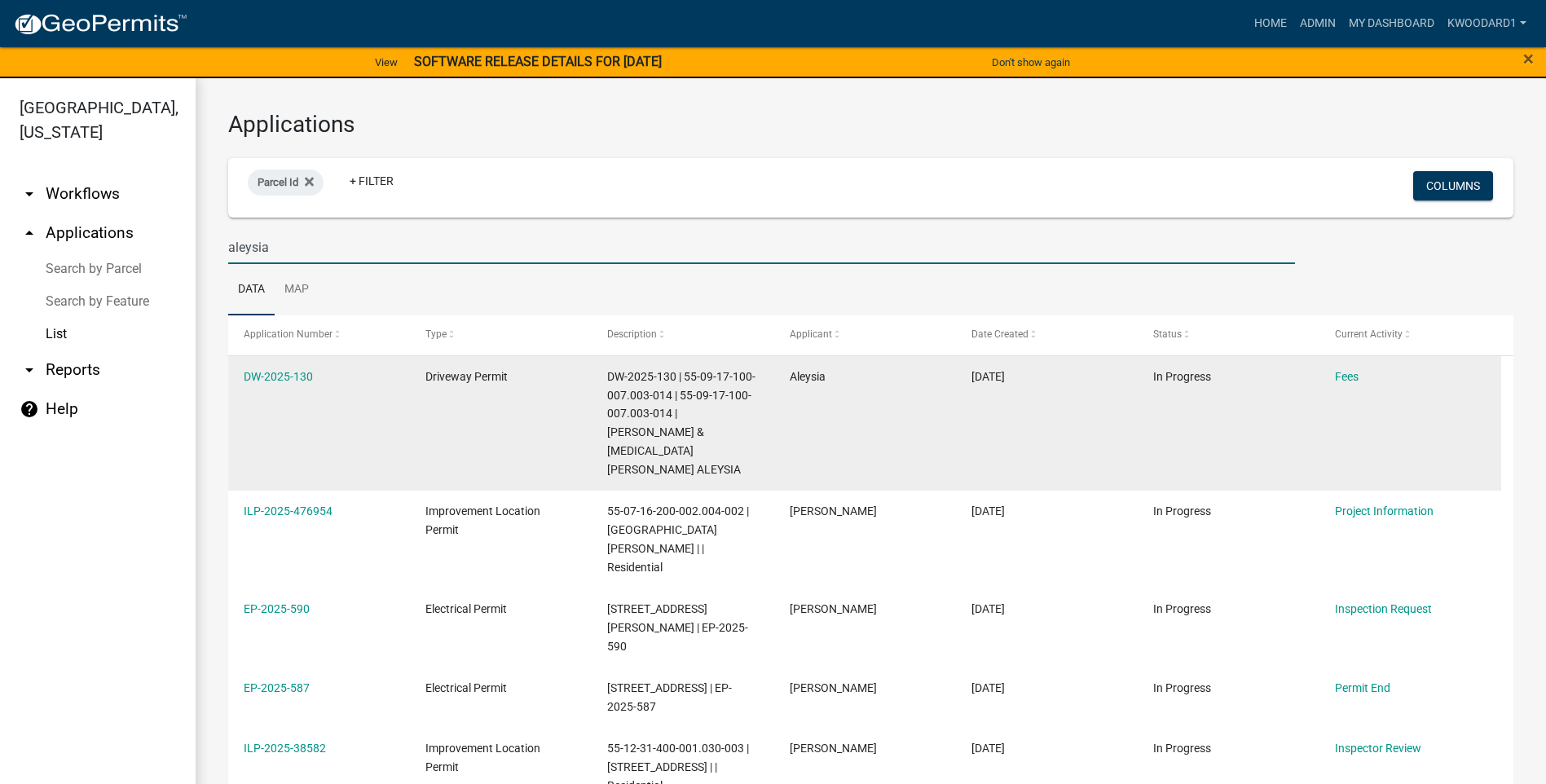
type input "aleysia"
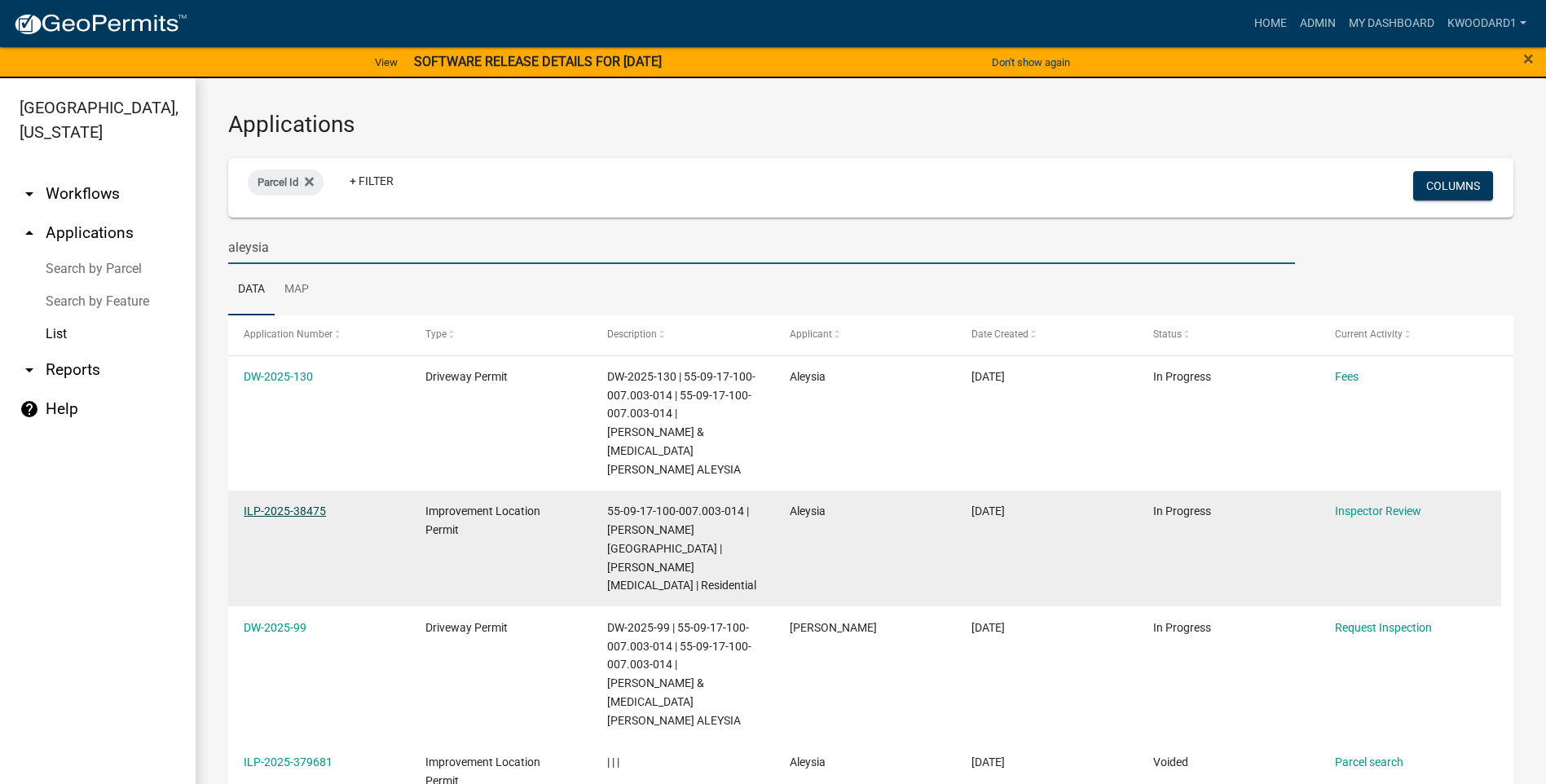
click at [268, 504] on link "ILP-2025-38475" at bounding box center [284, 510] width 83 height 13
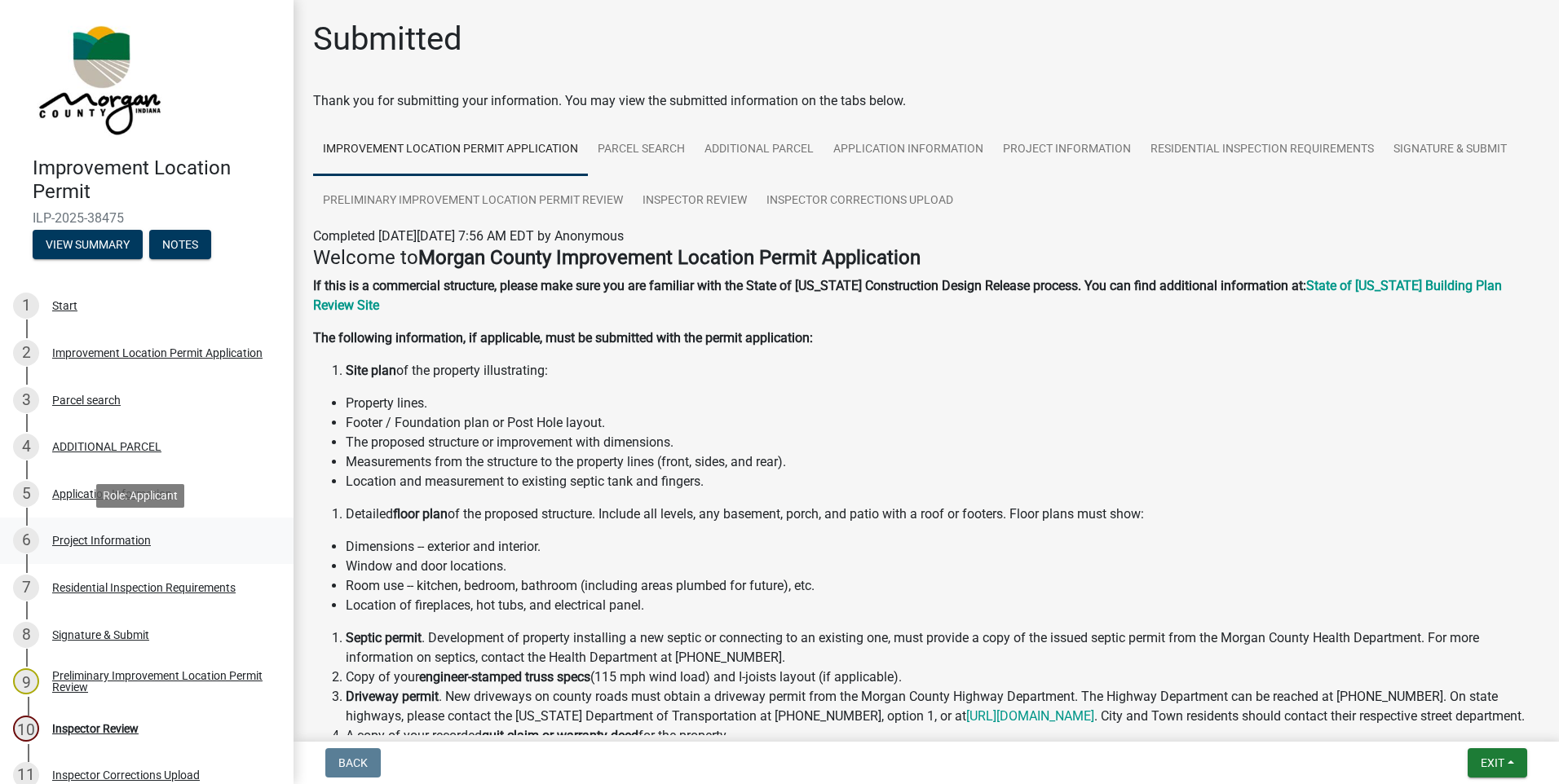
click at [100, 539] on div "Project Information" at bounding box center [101, 541] width 98 height 12
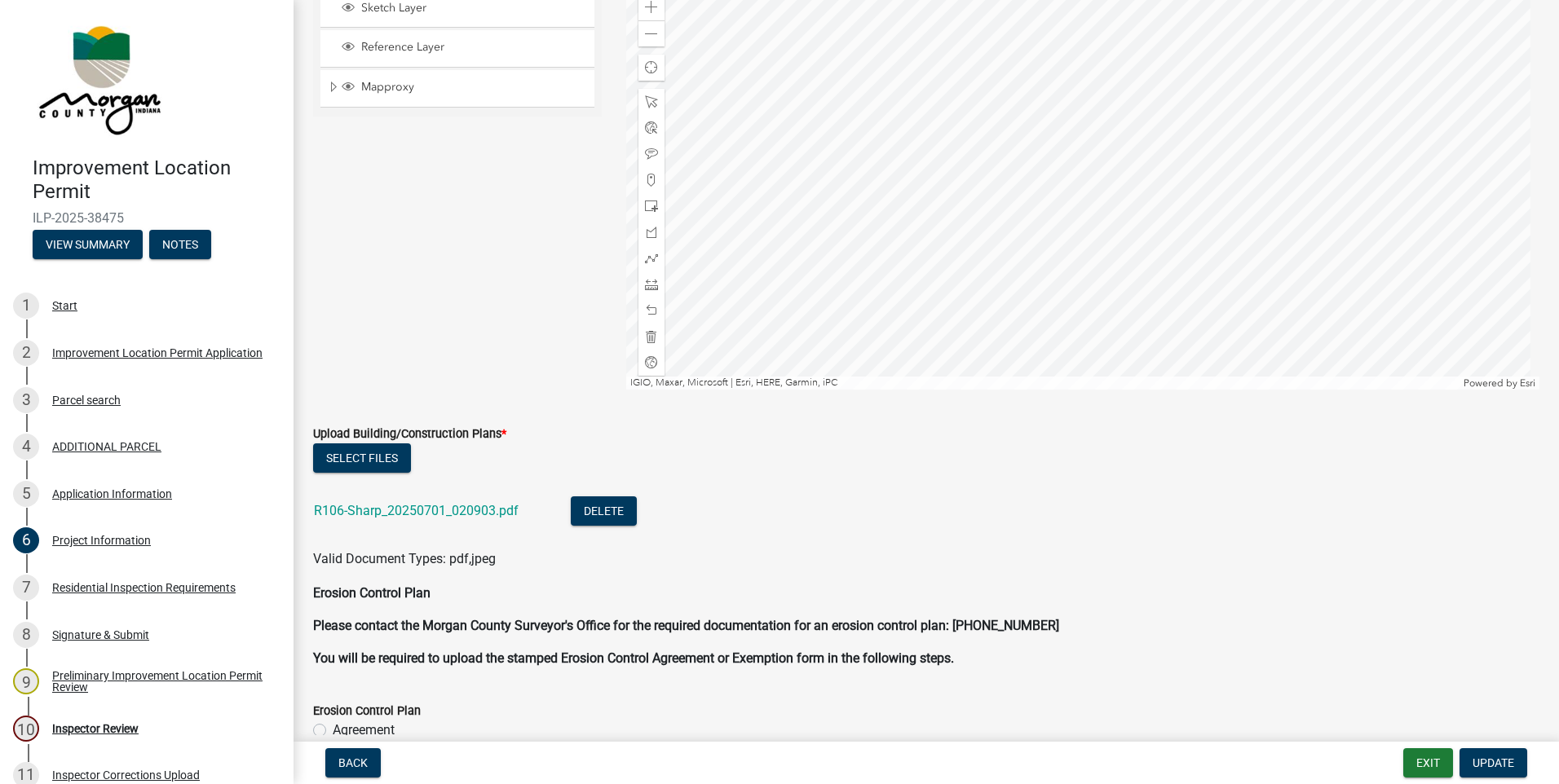
scroll to position [3422, 0]
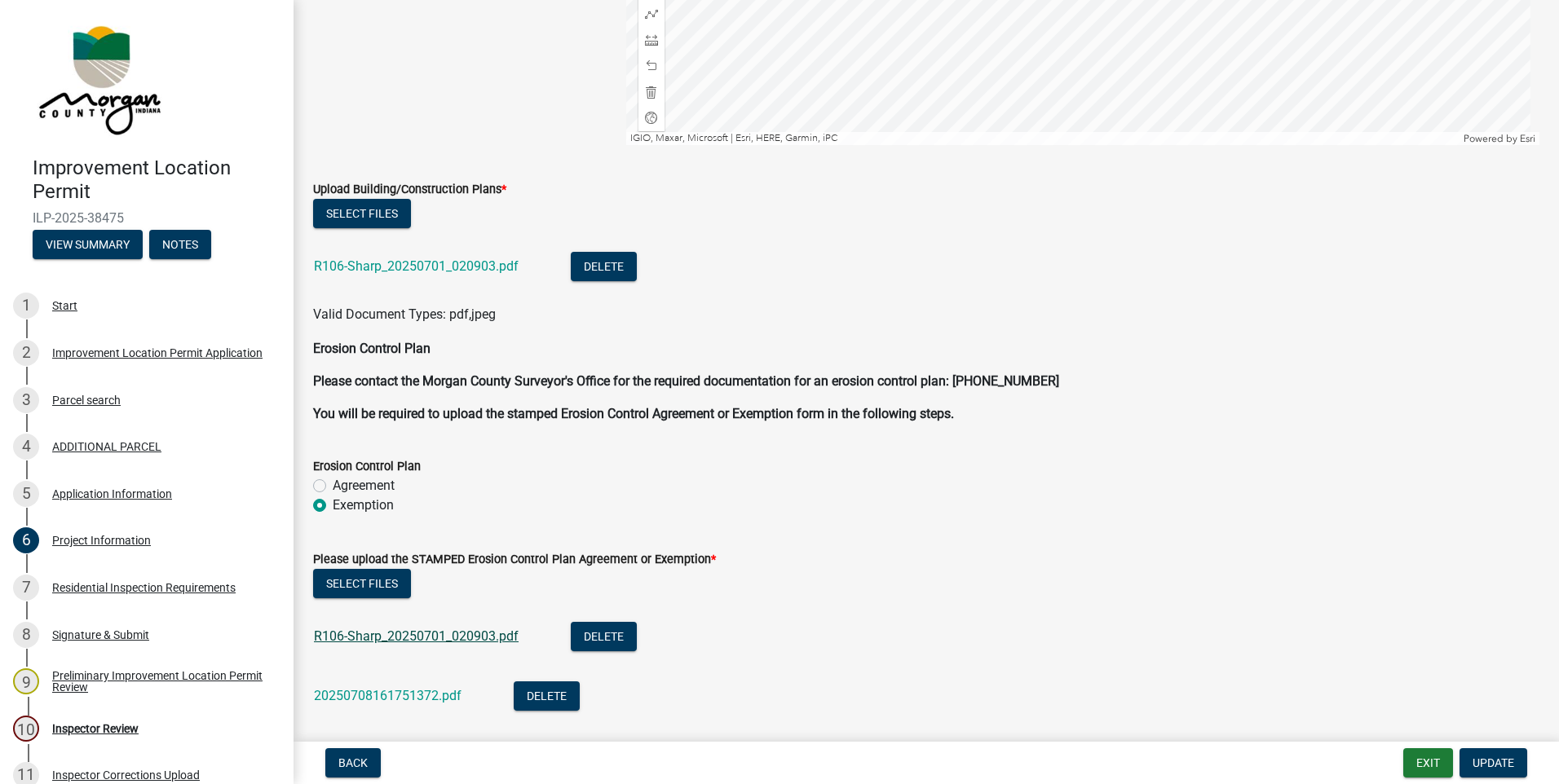
click at [419, 637] on link "R106-Sharp_20250701_020903.pdf" at bounding box center [416, 636] width 205 height 16
click at [422, 693] on link "20250708161751372.pdf" at bounding box center [387, 695] width 147 height 16
